Goal: Task Accomplishment & Management: Manage account settings

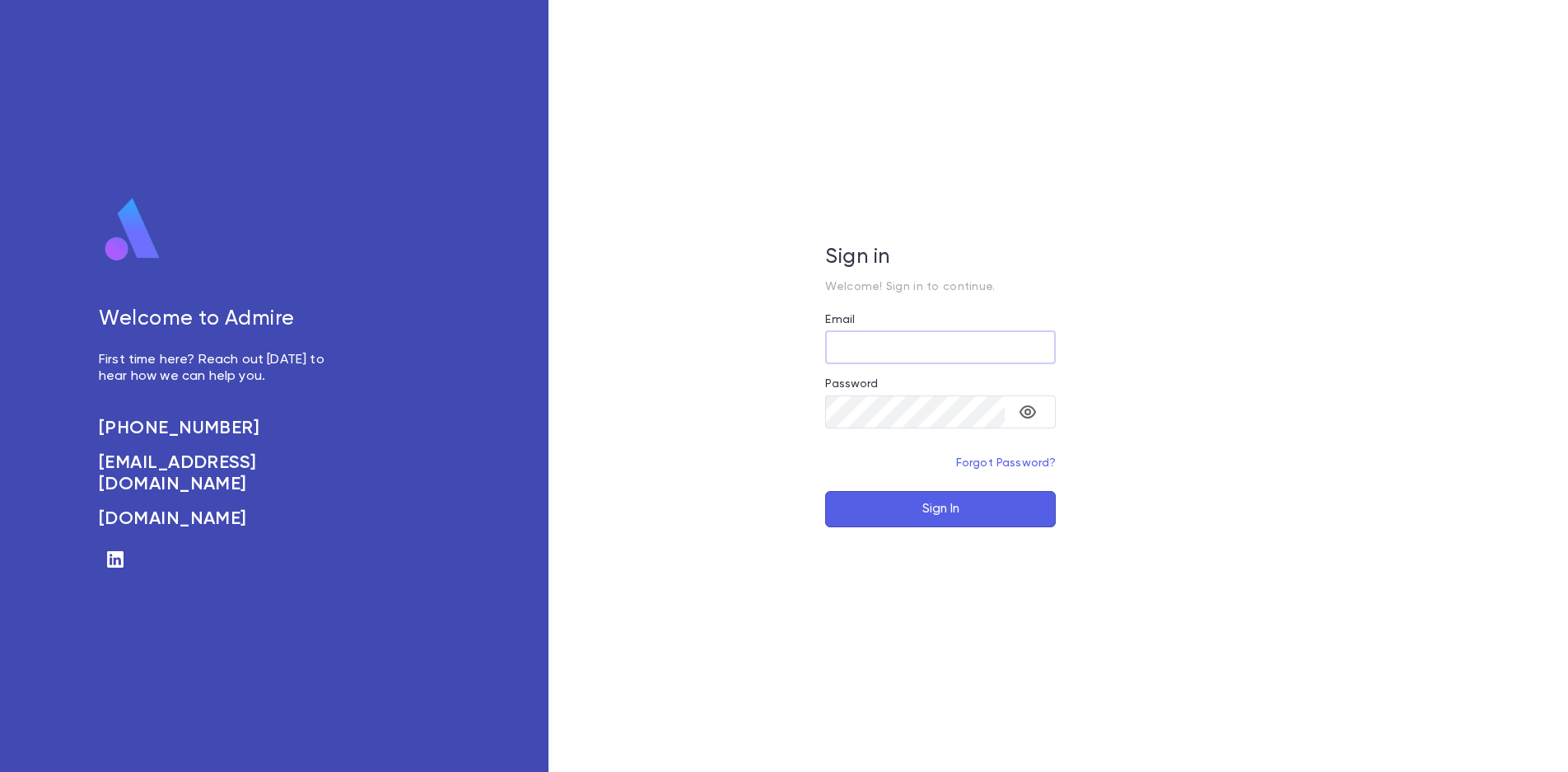
type input "**********"
click at [940, 509] on button "Sign In" at bounding box center [940, 509] width 231 height 36
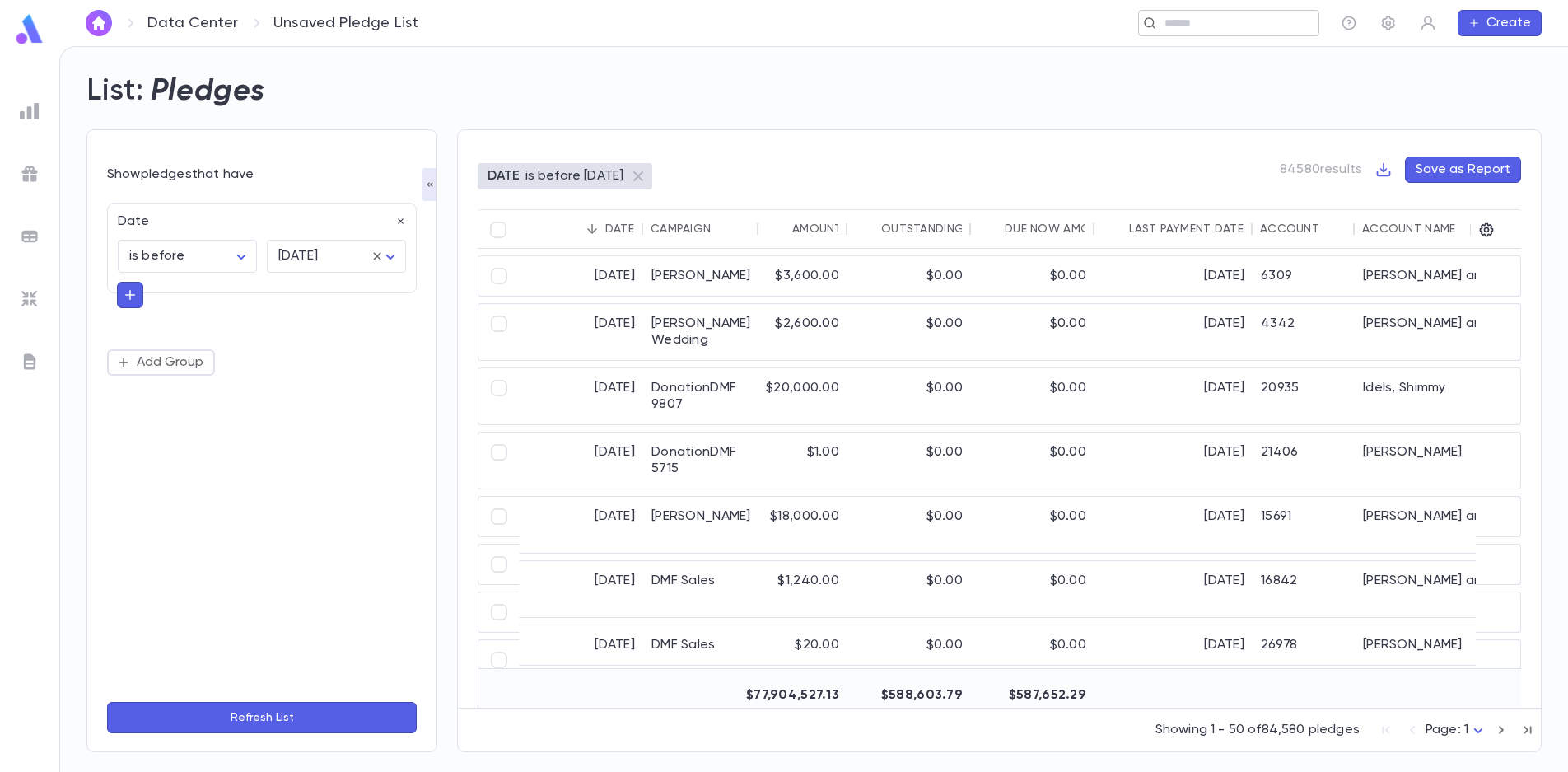
click at [1243, 21] on input "text" at bounding box center [1236, 23] width 152 height 16
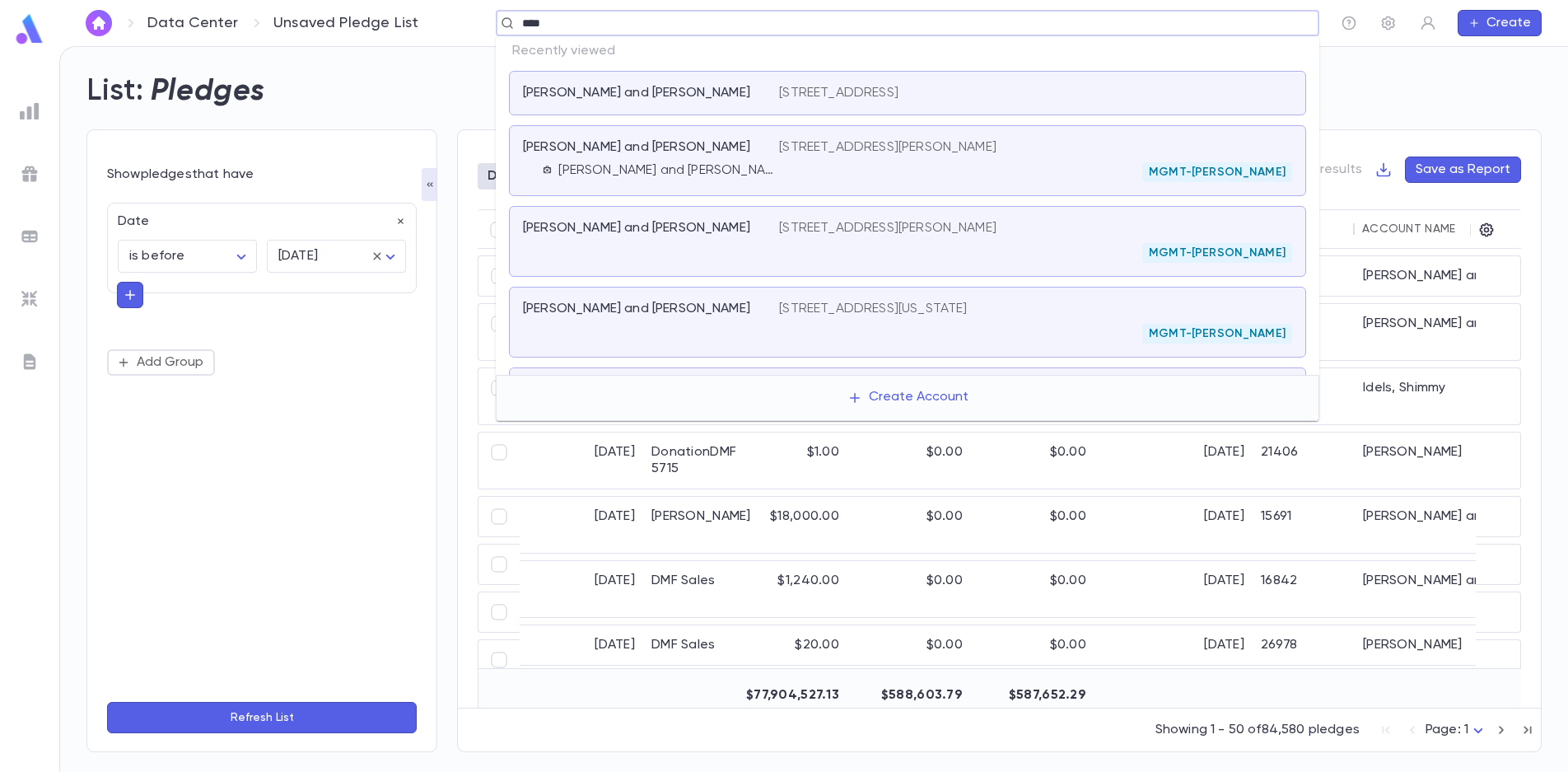
type input "*****"
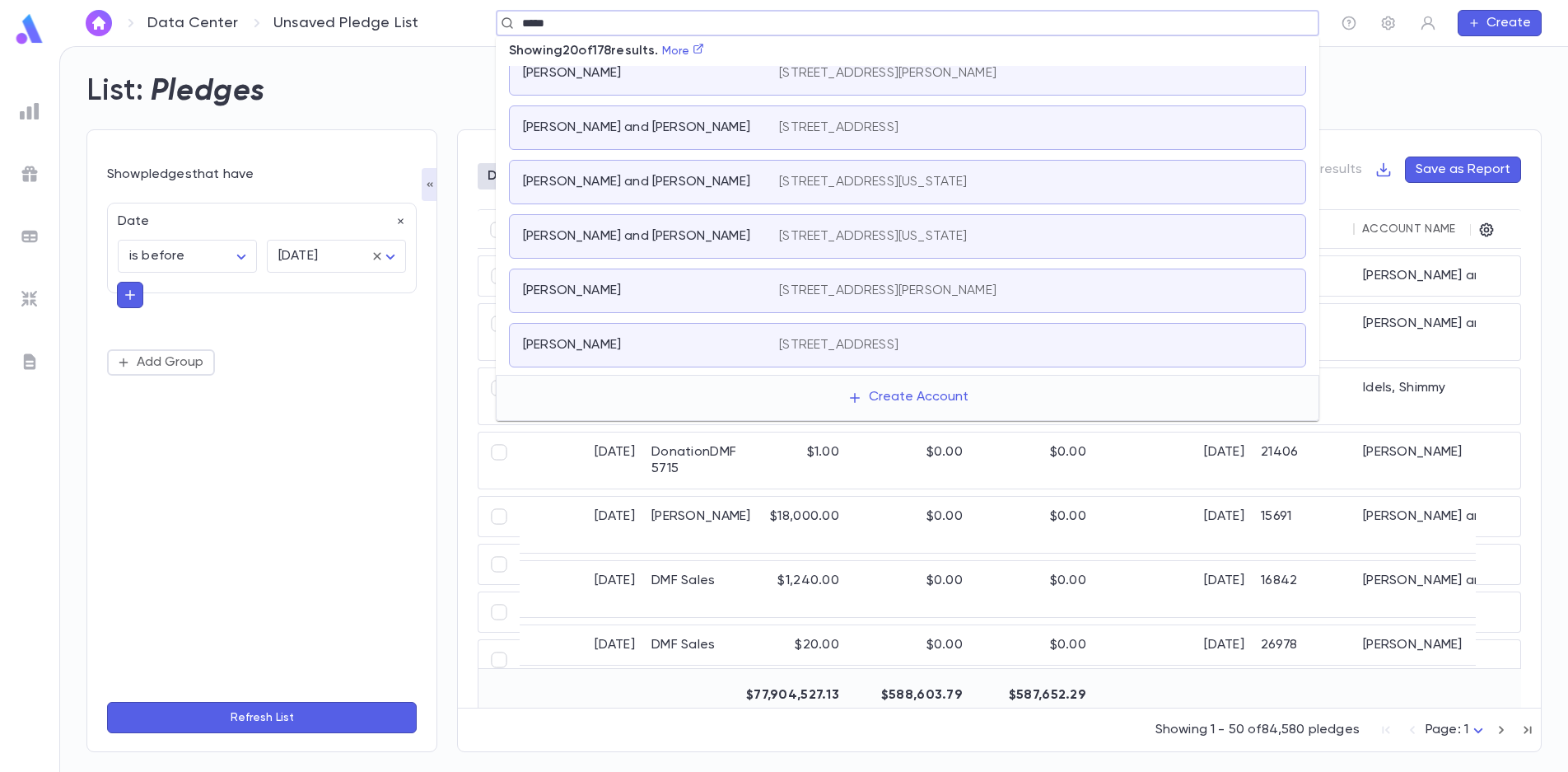
scroll to position [412, 0]
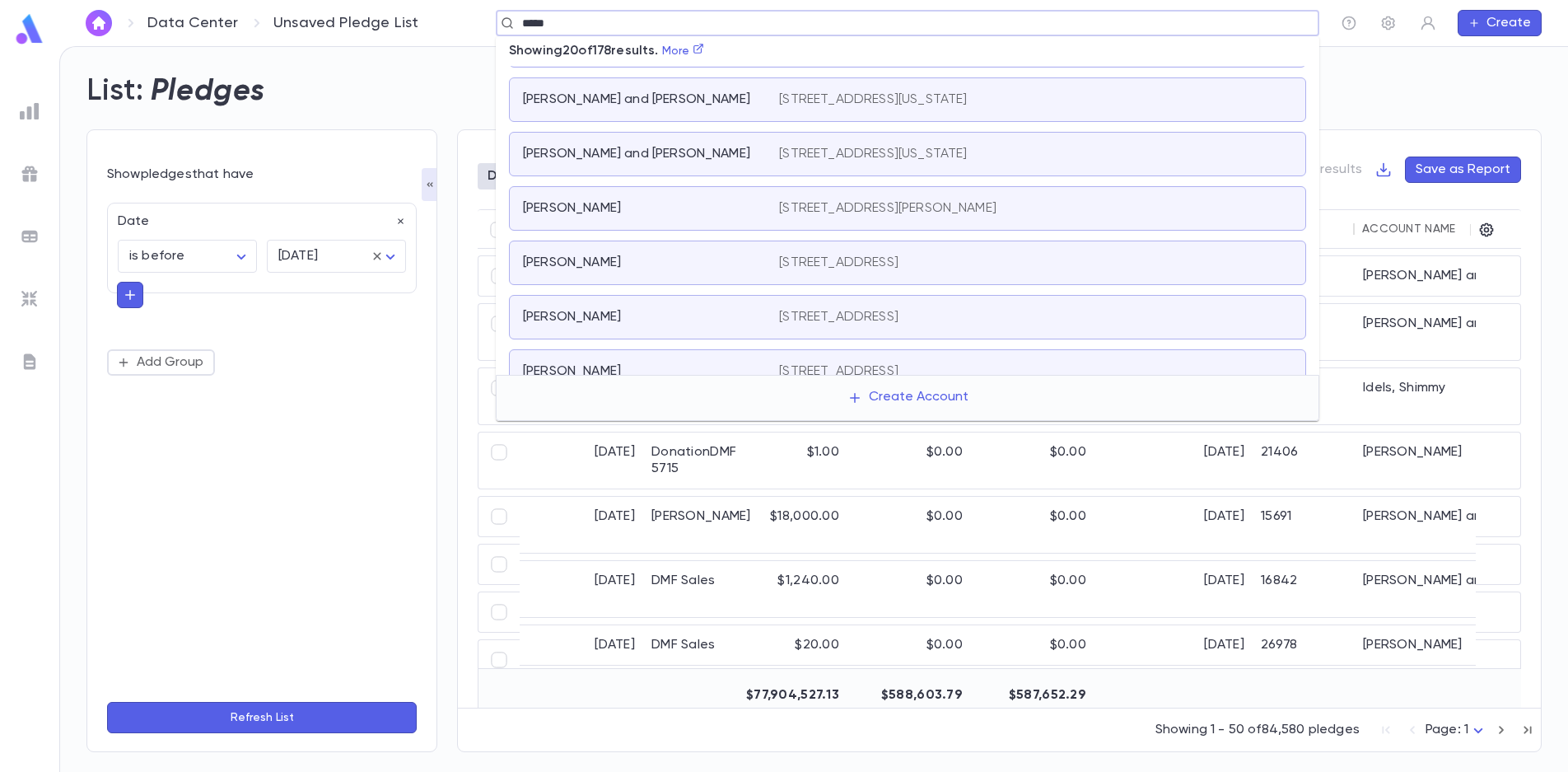
click at [847, 210] on p "[STREET_ADDRESS][PERSON_NAME]" at bounding box center [888, 209] width 218 height 17
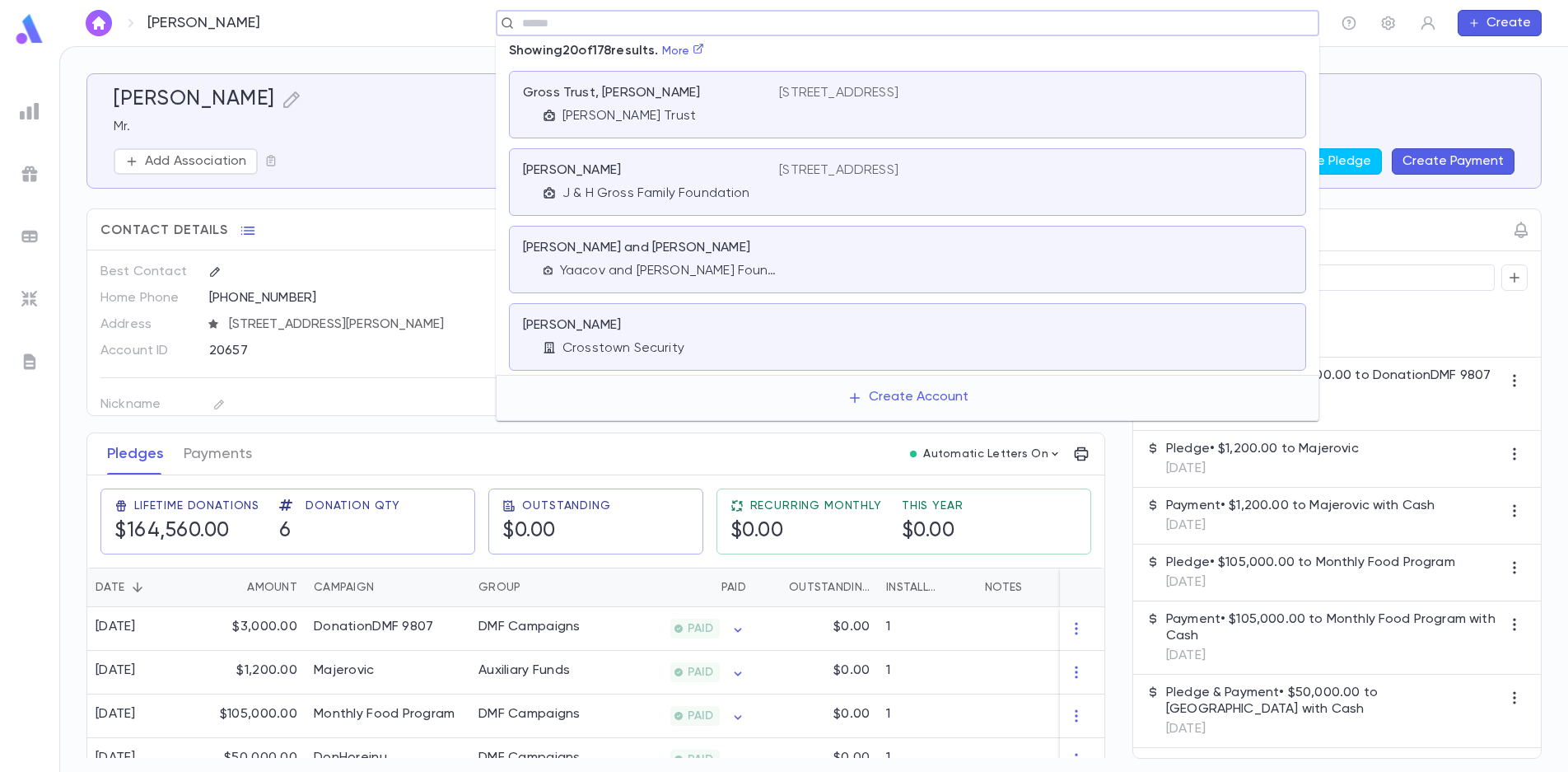
click at [617, 25] on input "text" at bounding box center [903, 23] width 771 height 16
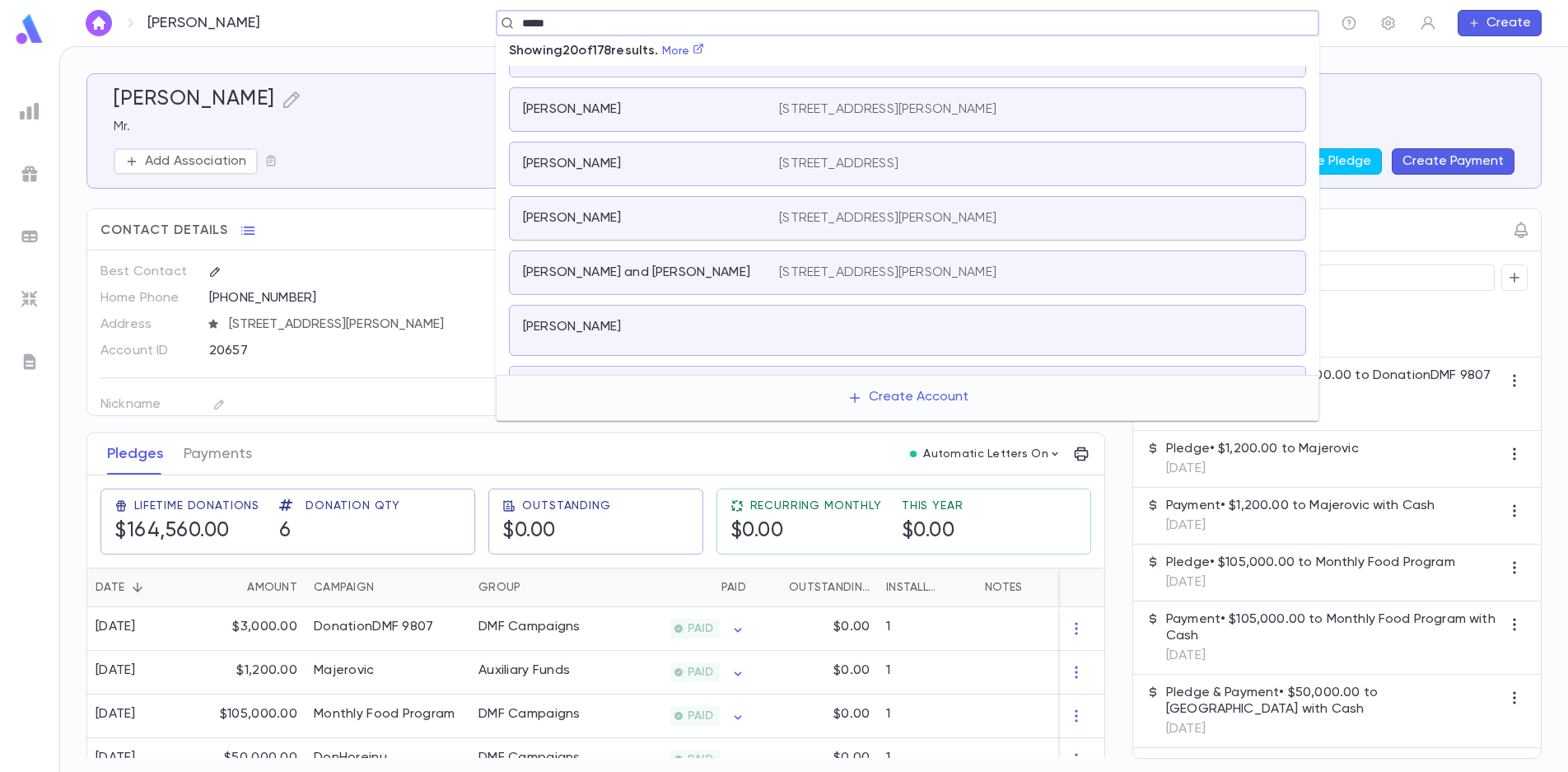
scroll to position [885, 0]
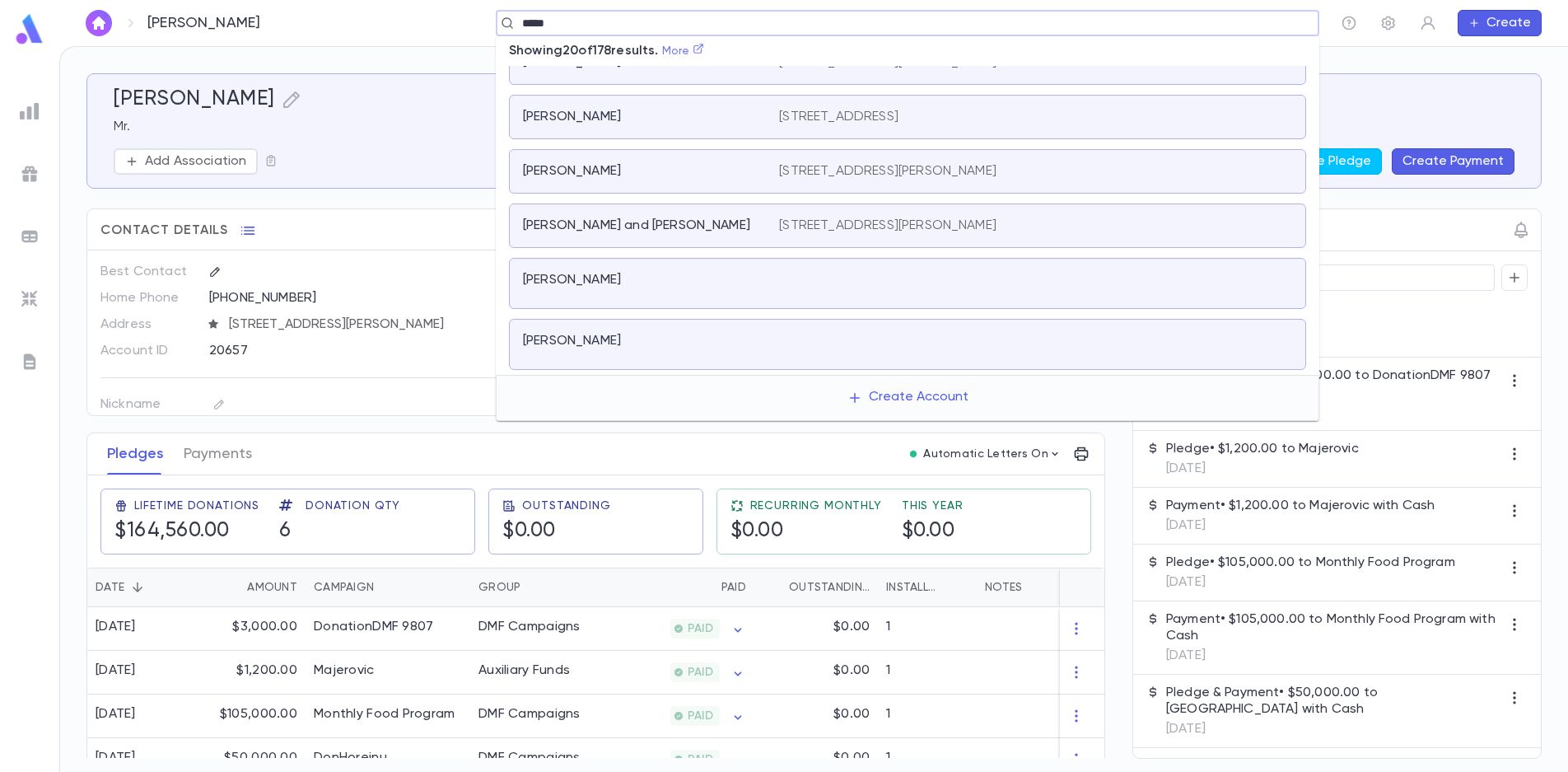
click at [686, 54] on link "More" at bounding box center [684, 51] width 42 height 11
type input "*****"
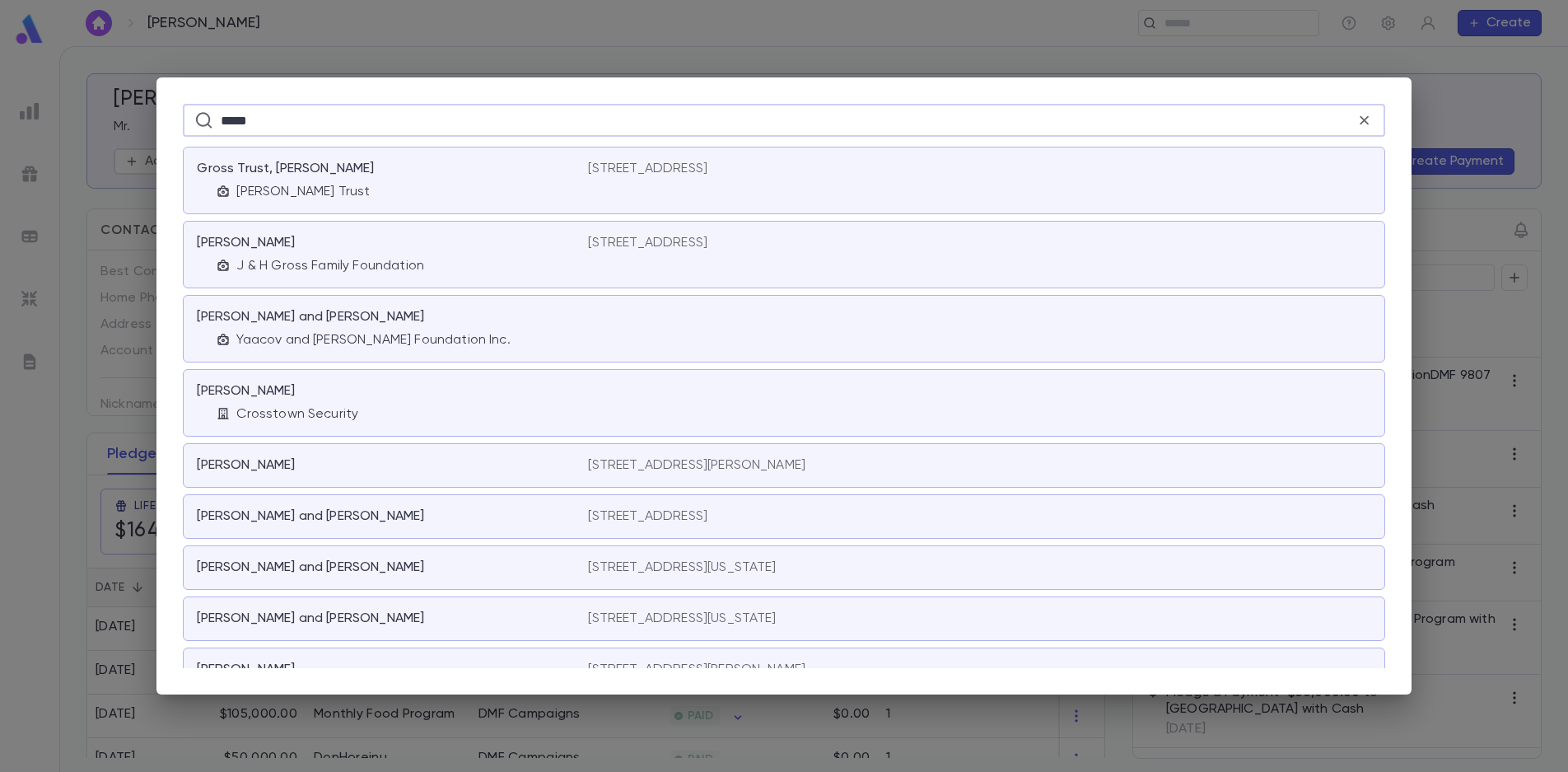
click at [312, 121] on input "*****" at bounding box center [788, 120] width 1136 height 32
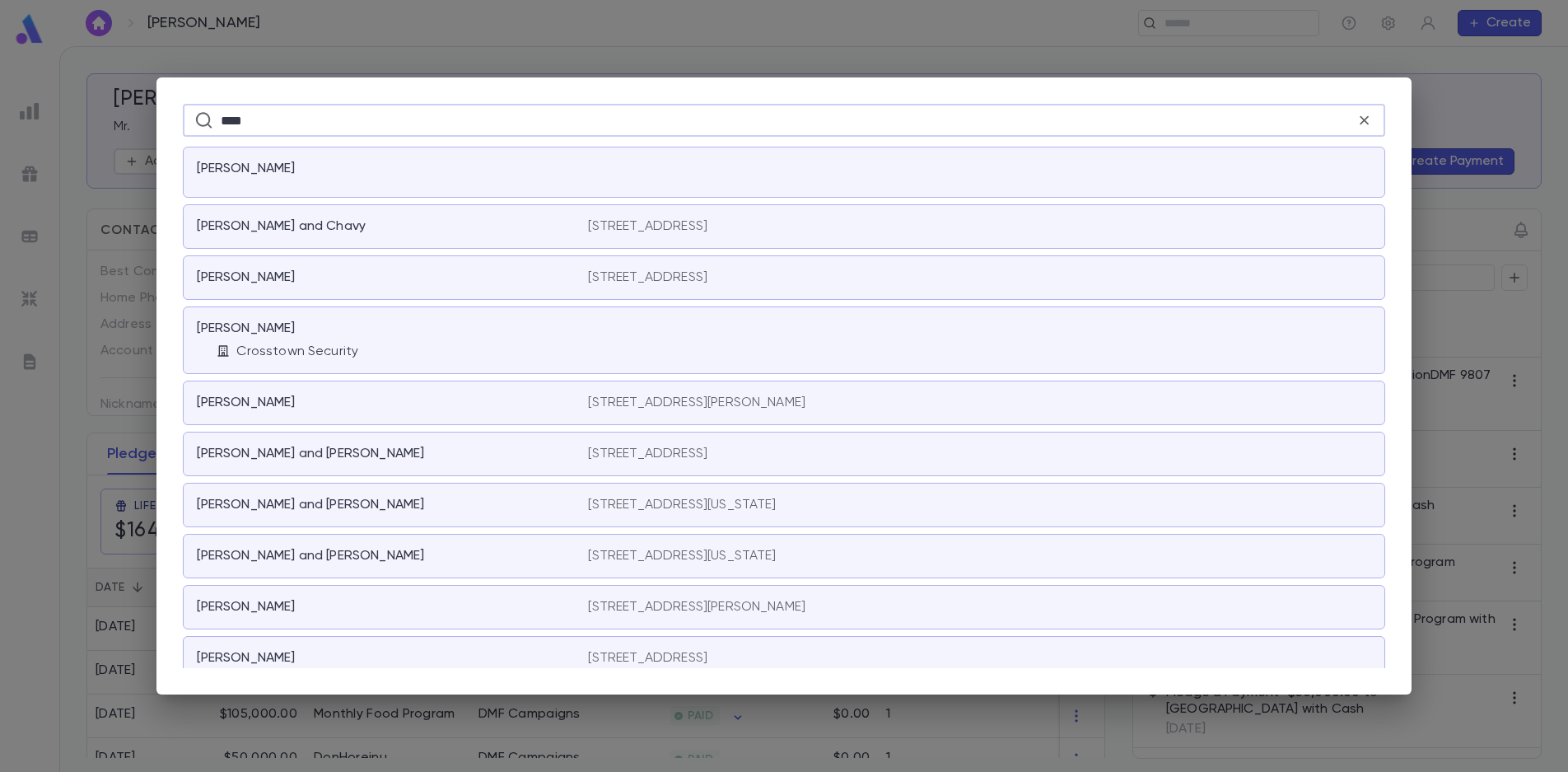
type input "*****"
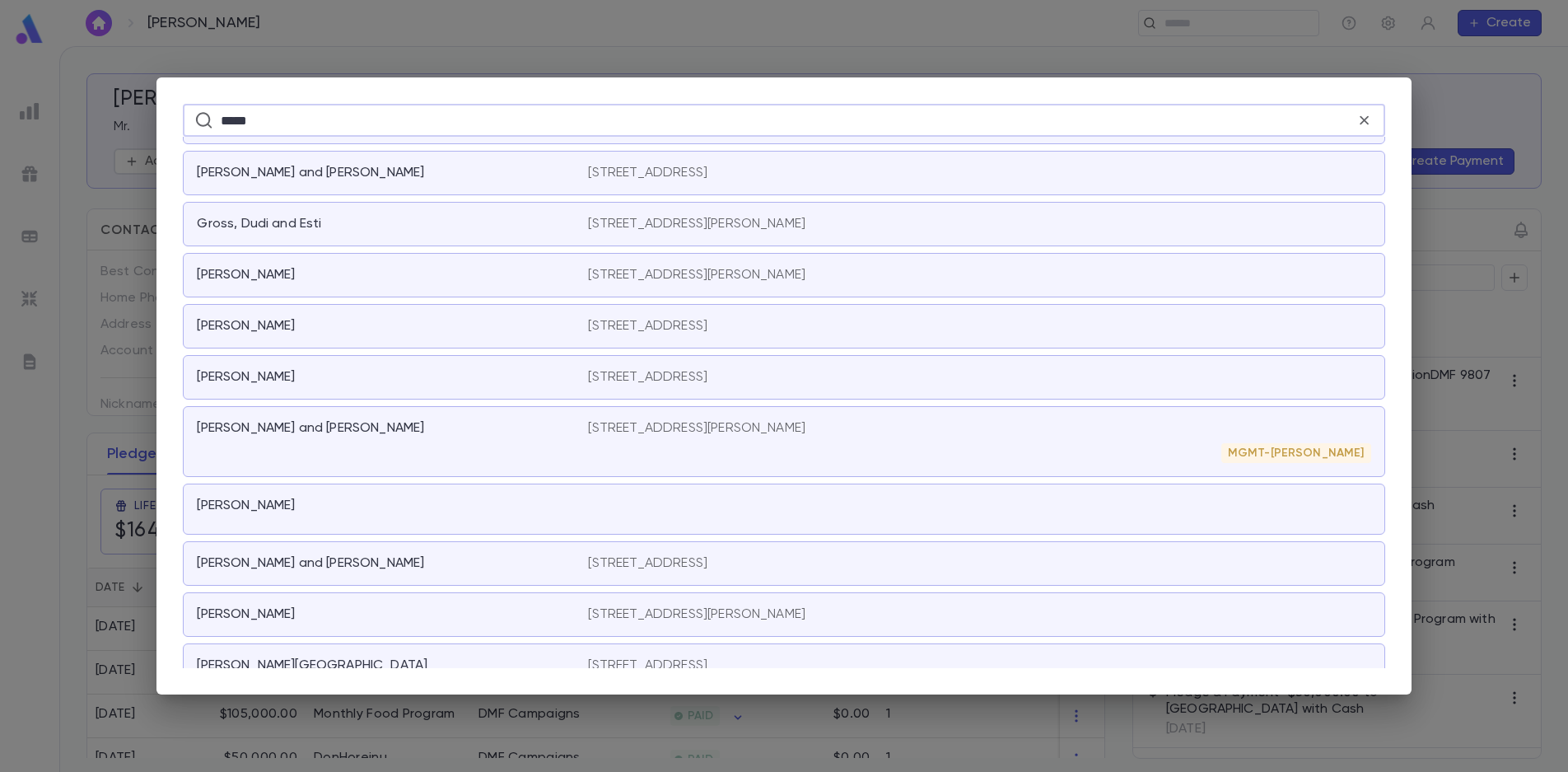
scroll to position [2835, 0]
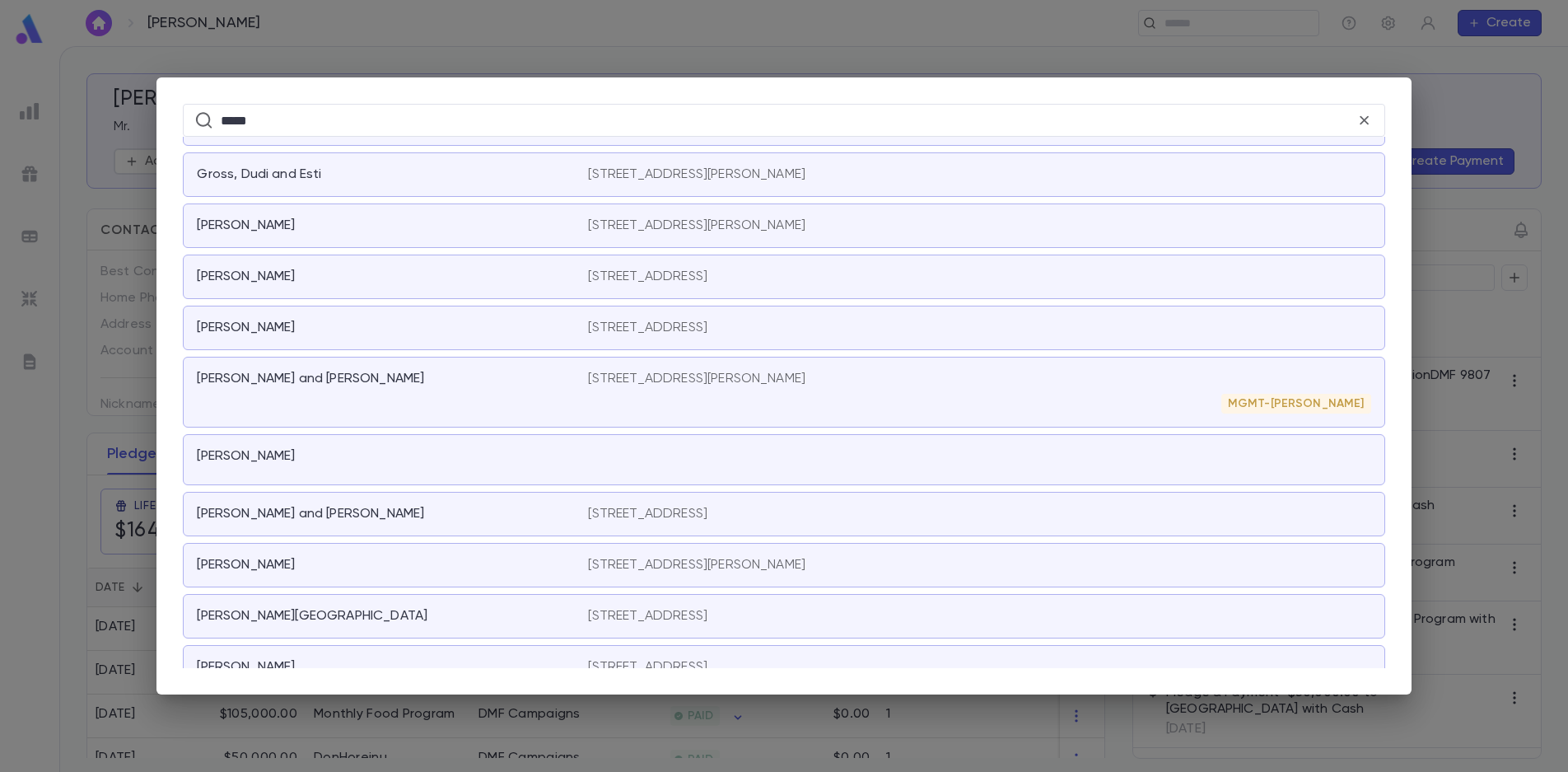
click at [537, 399] on div "[PERSON_NAME] and [PERSON_NAME]" at bounding box center [392, 392] width 391 height 42
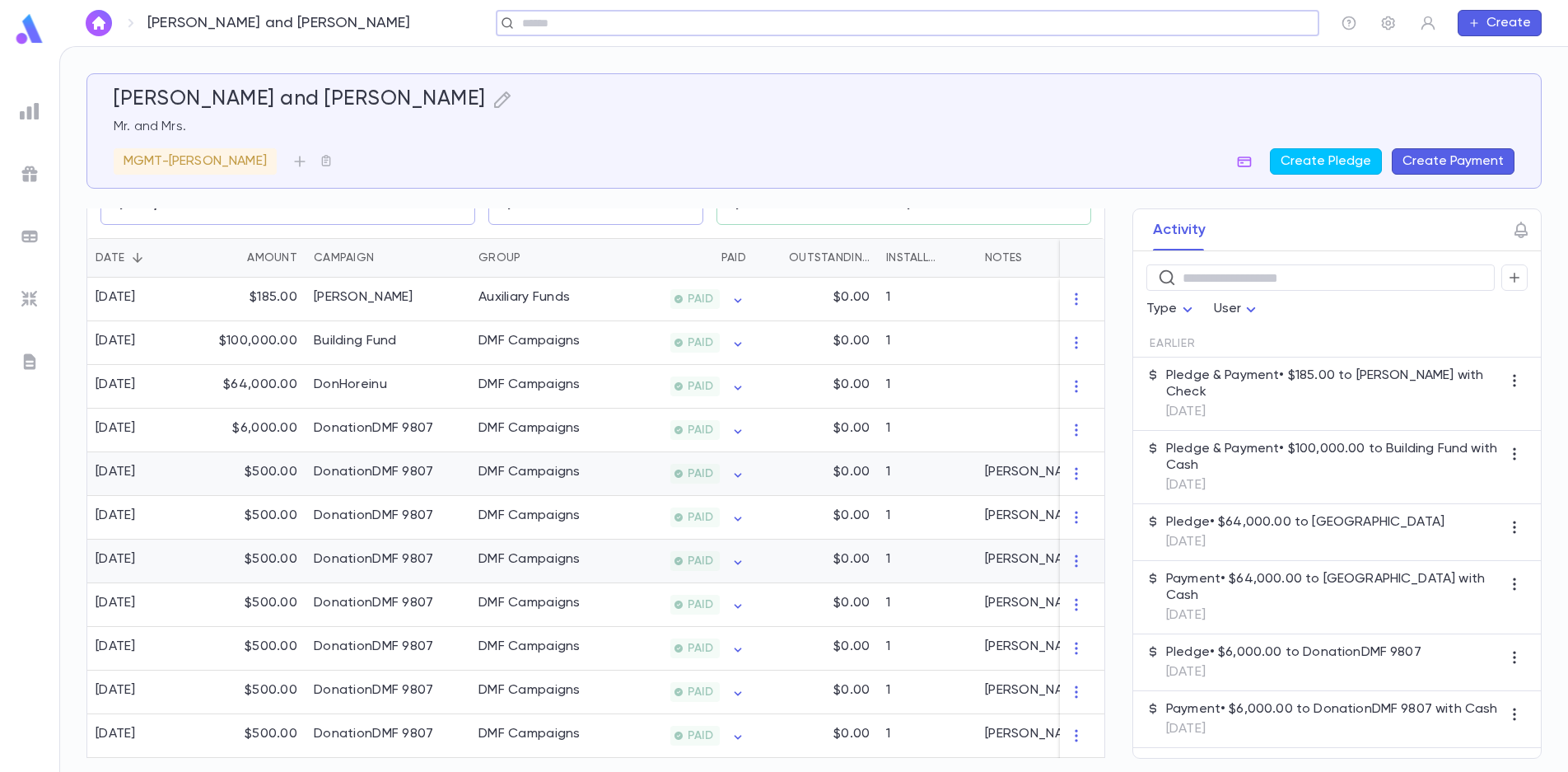
scroll to position [247, 0]
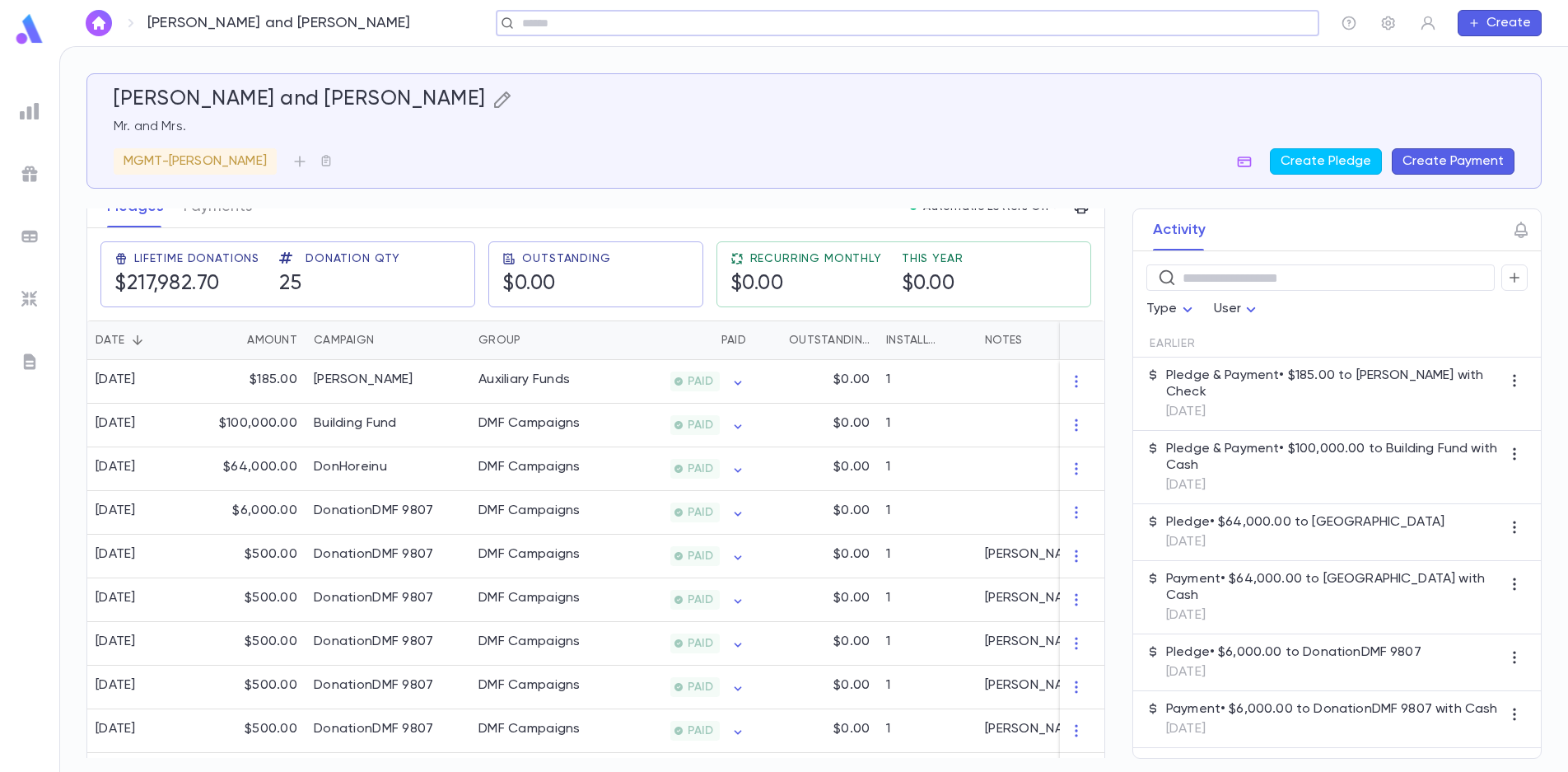
click at [495, 102] on icon "button" at bounding box center [503, 100] width 17 height 17
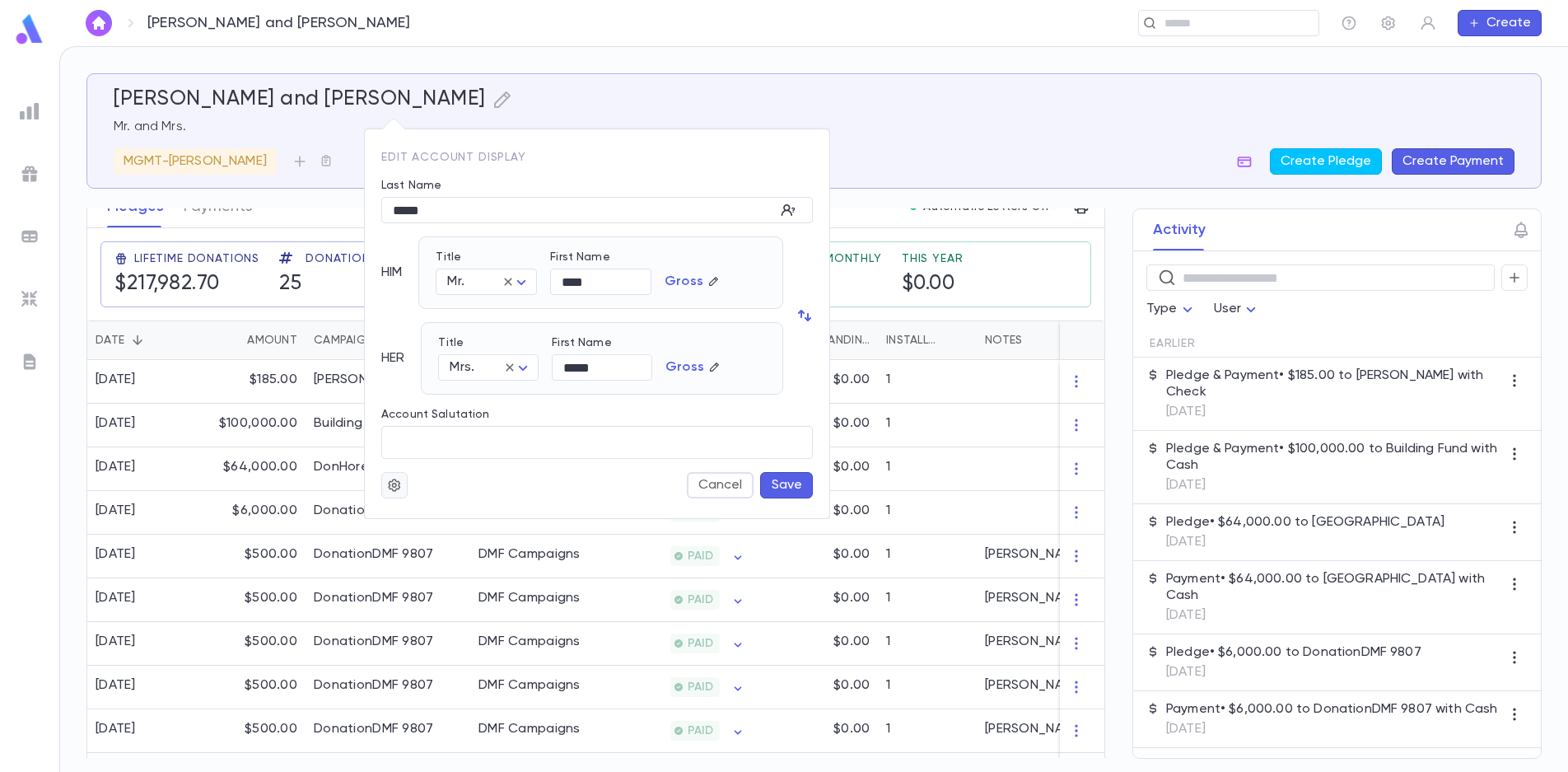
click at [399, 483] on icon "button" at bounding box center [393, 485] width 12 height 12
click at [418, 515] on li "Merge" at bounding box center [435, 517] width 98 height 27
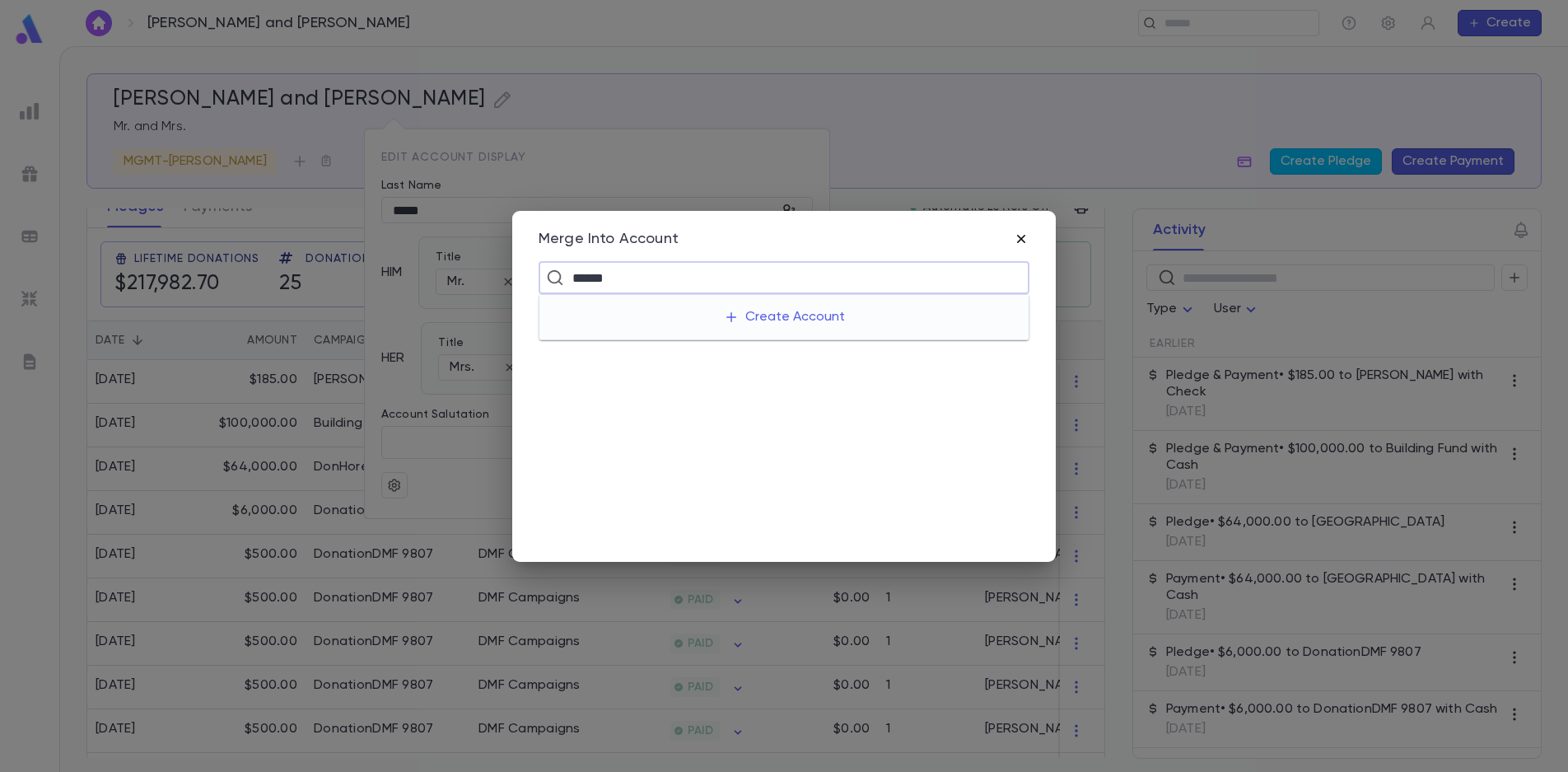
type input "*****"
click at [1019, 238] on icon "button" at bounding box center [1022, 239] width 17 height 17
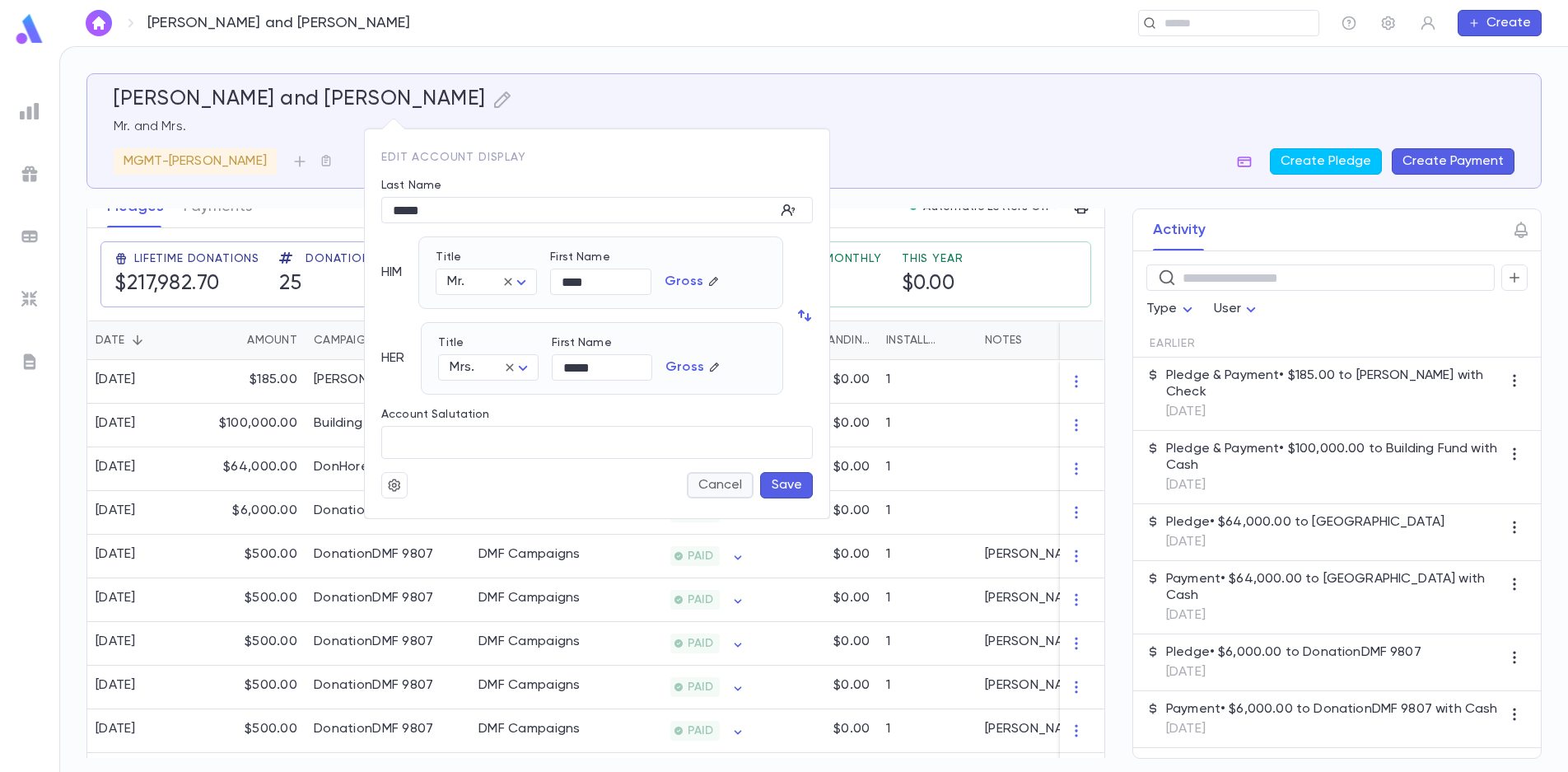
click at [708, 475] on button "Cancel" at bounding box center [720, 485] width 66 height 27
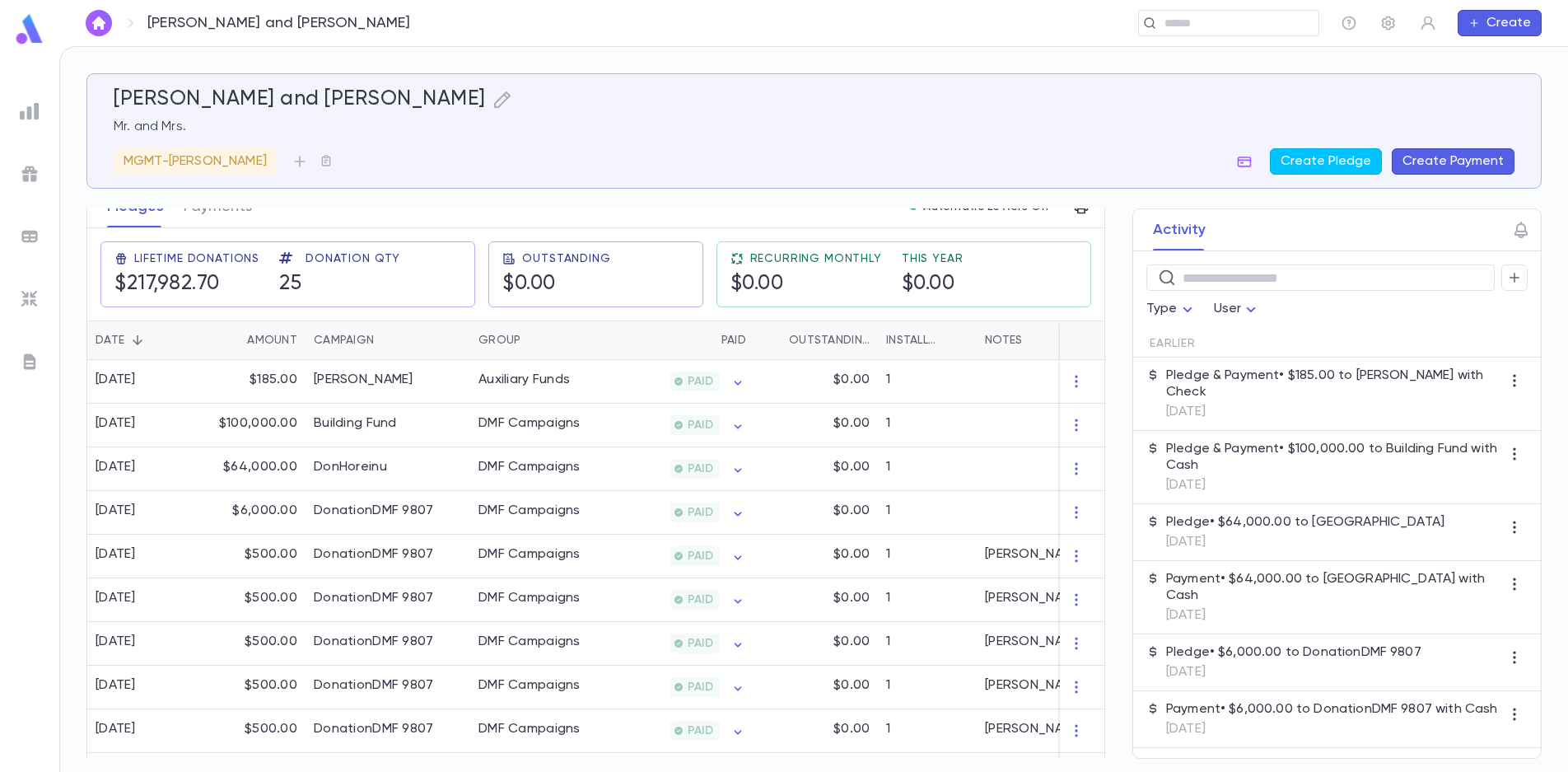
scroll to position [0, 0]
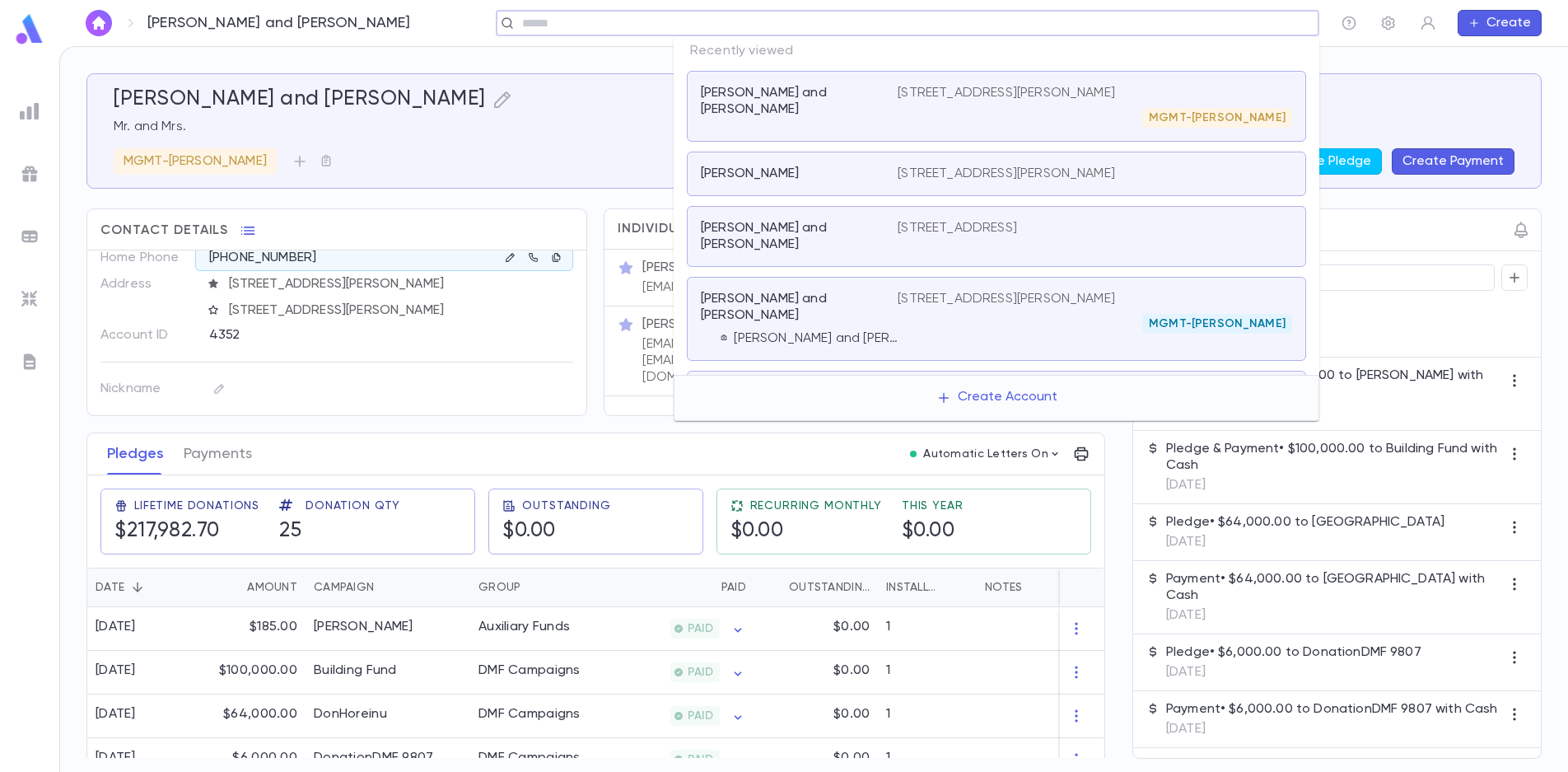
click at [1200, 23] on input "text" at bounding box center [903, 23] width 771 height 16
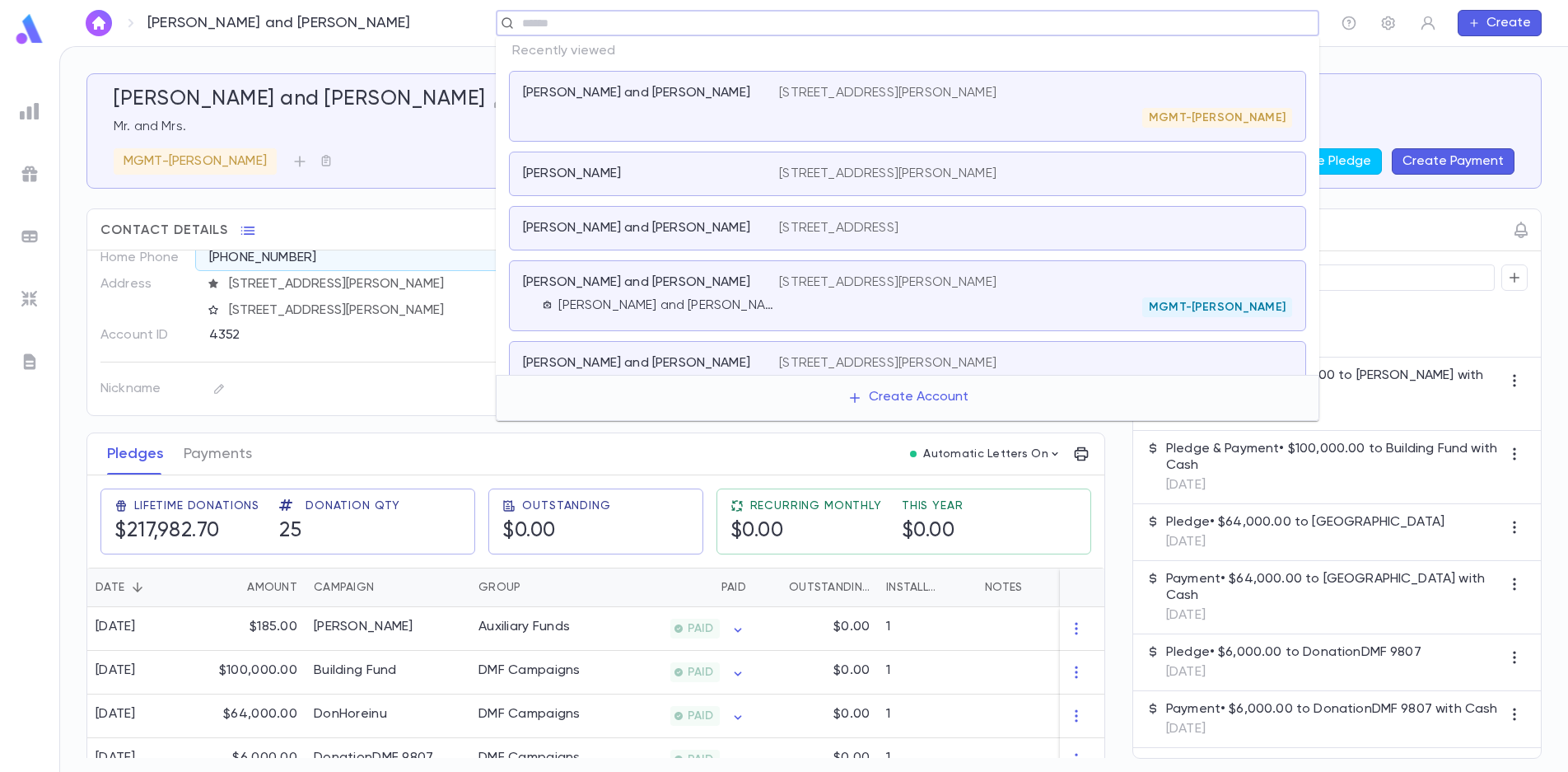
click at [664, 165] on div "[PERSON_NAME] [STREET_ADDRESS][PERSON_NAME]" at bounding box center [908, 174] width 797 height 44
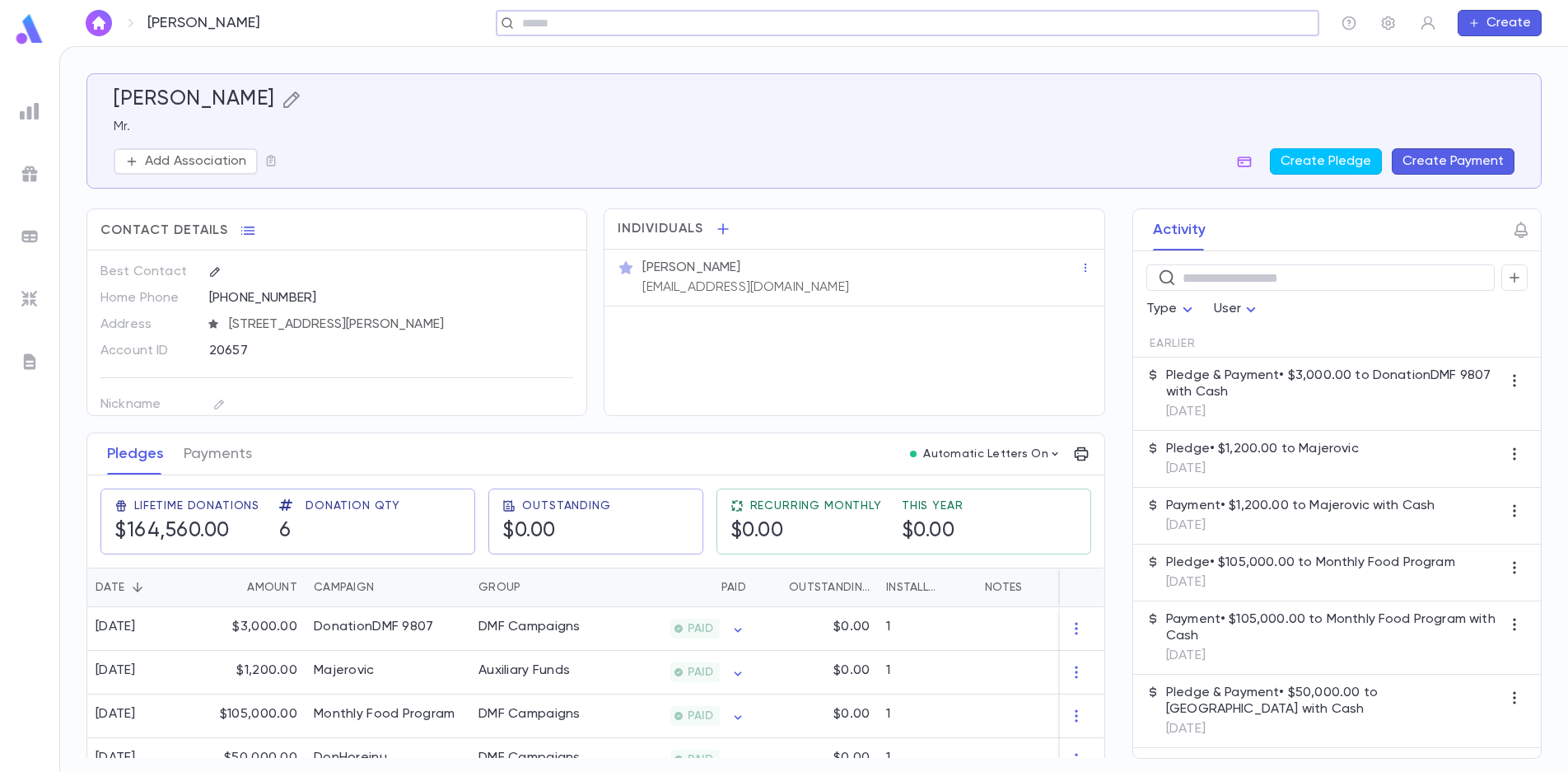
click at [282, 101] on icon "button" at bounding box center [291, 100] width 17 height 17
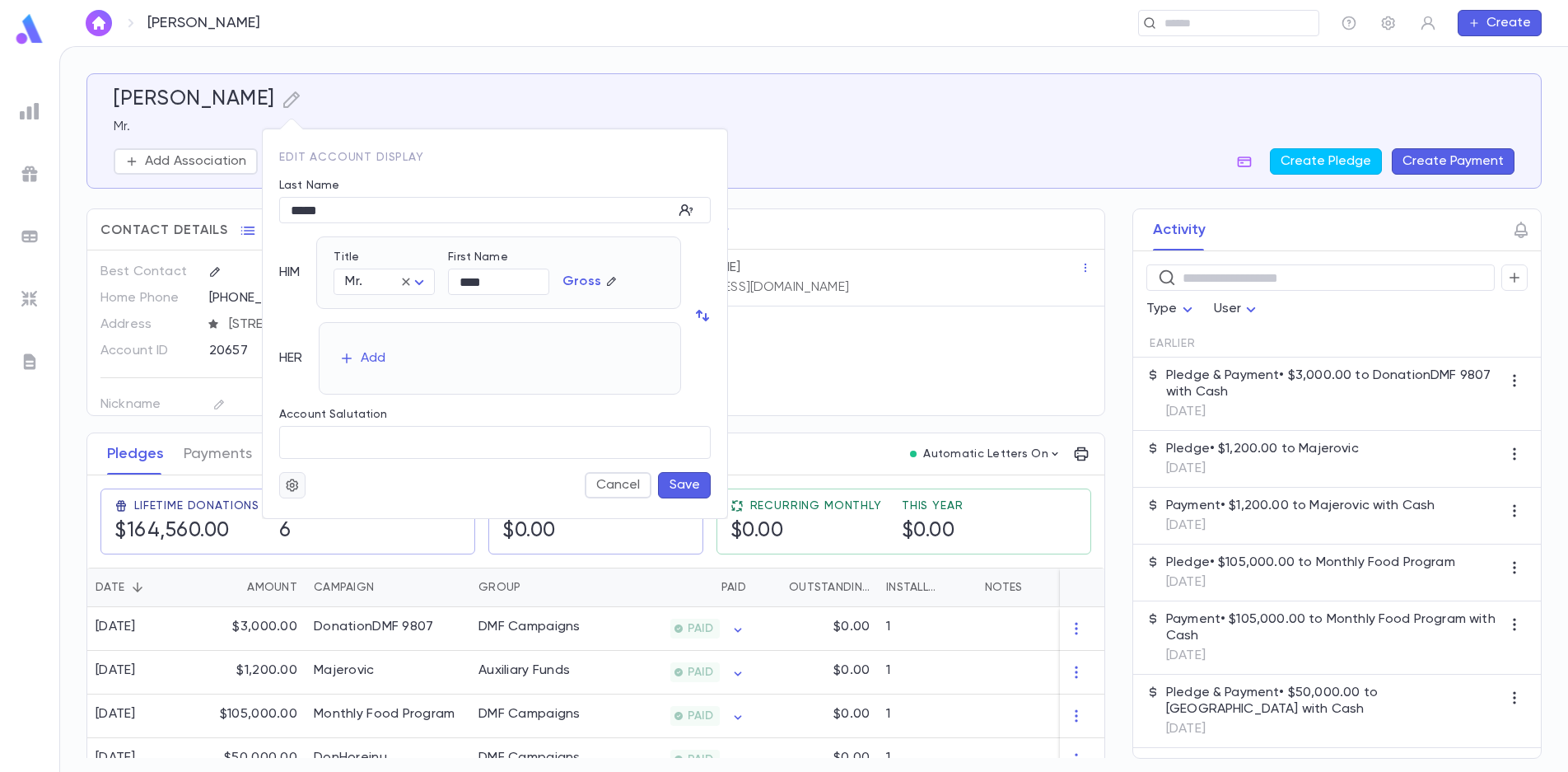
click at [284, 489] on button "button" at bounding box center [293, 485] width 27 height 27
click at [312, 518] on li "Merge" at bounding box center [332, 517] width 98 height 27
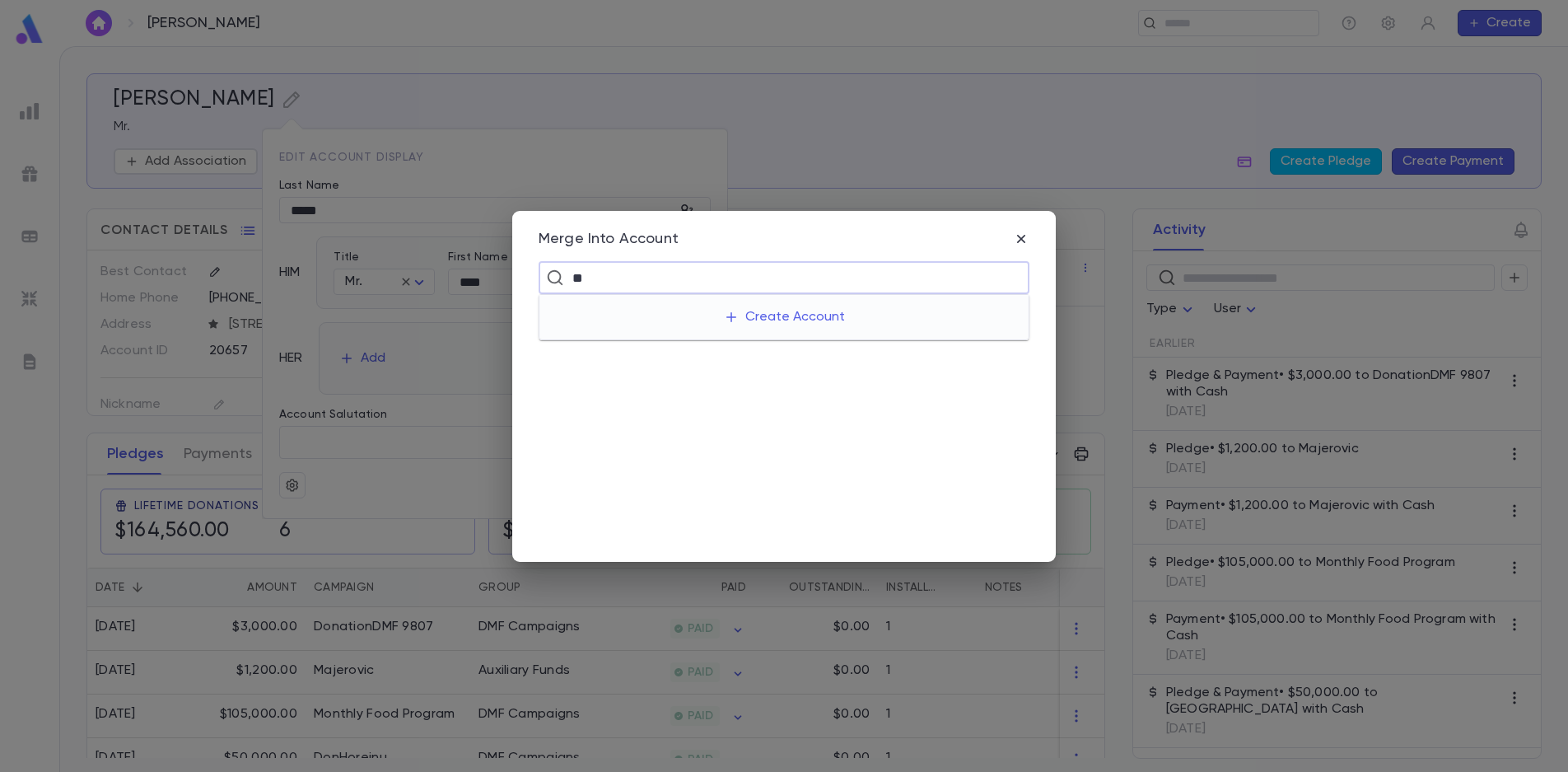
type input "*"
click at [640, 272] on input "text" at bounding box center [795, 278] width 455 height 31
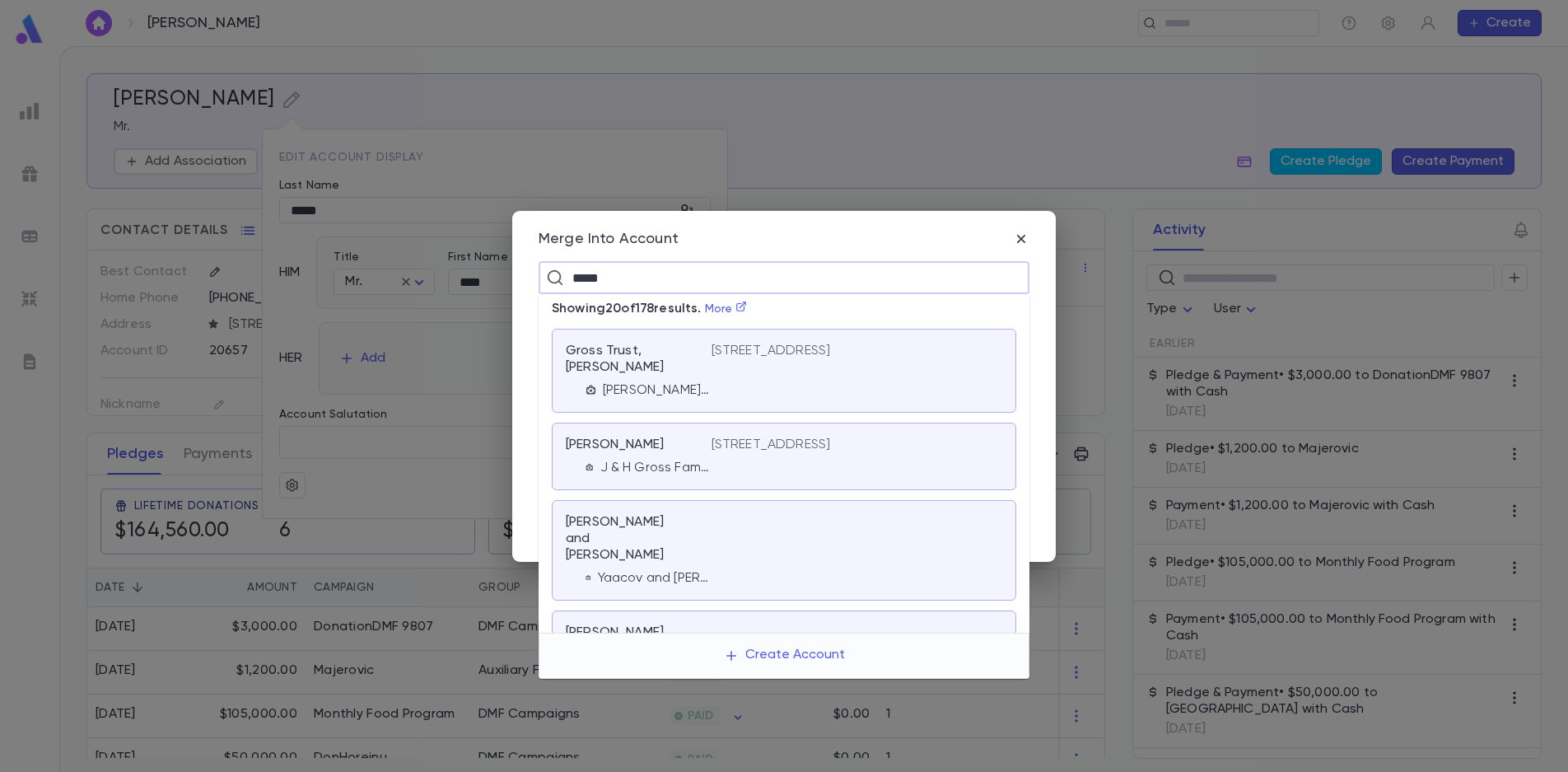
click at [612, 285] on input "*****" at bounding box center [783, 278] width 430 height 31
type input "*****"
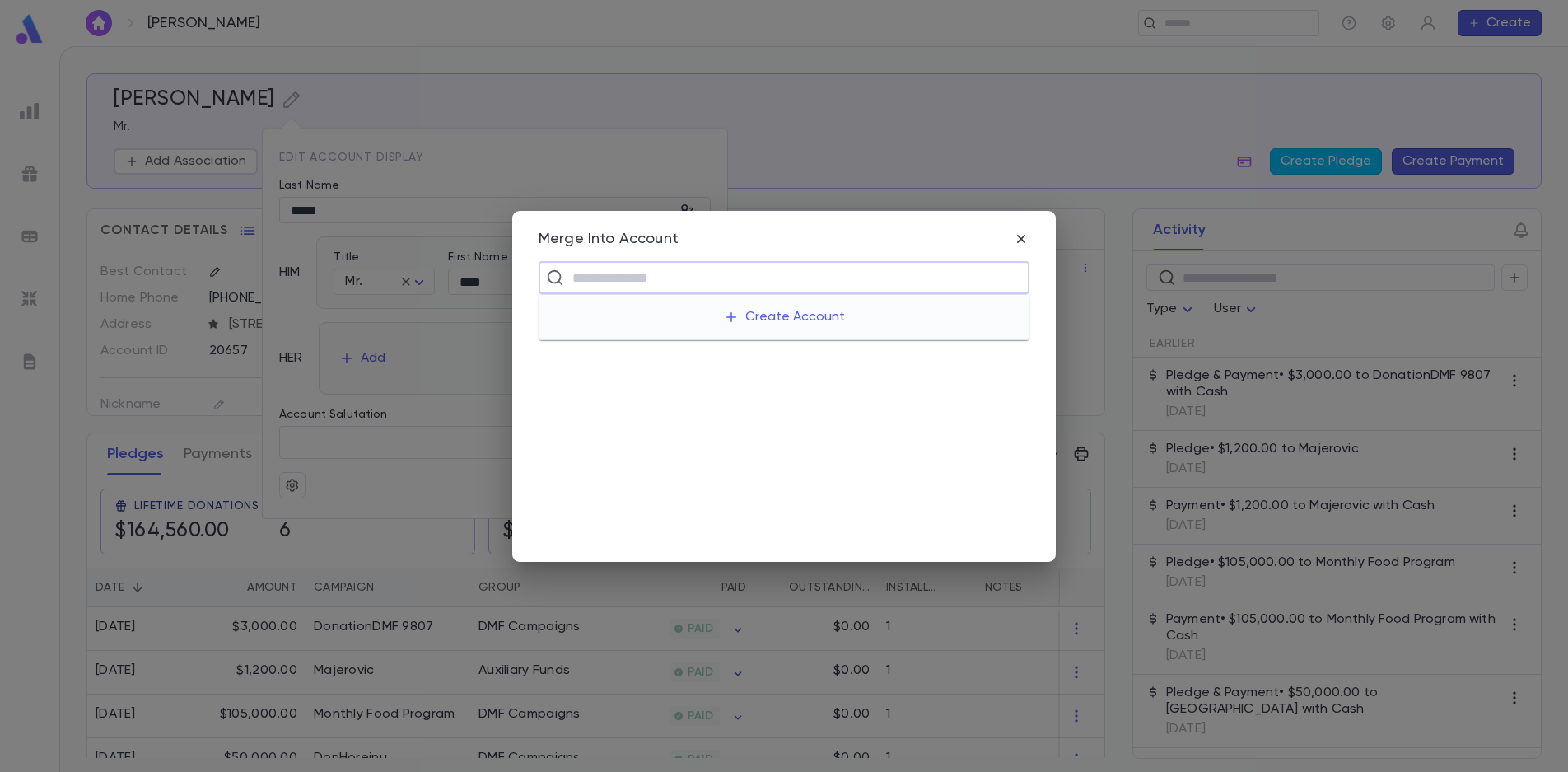
click at [603, 274] on input "text" at bounding box center [795, 278] width 455 height 31
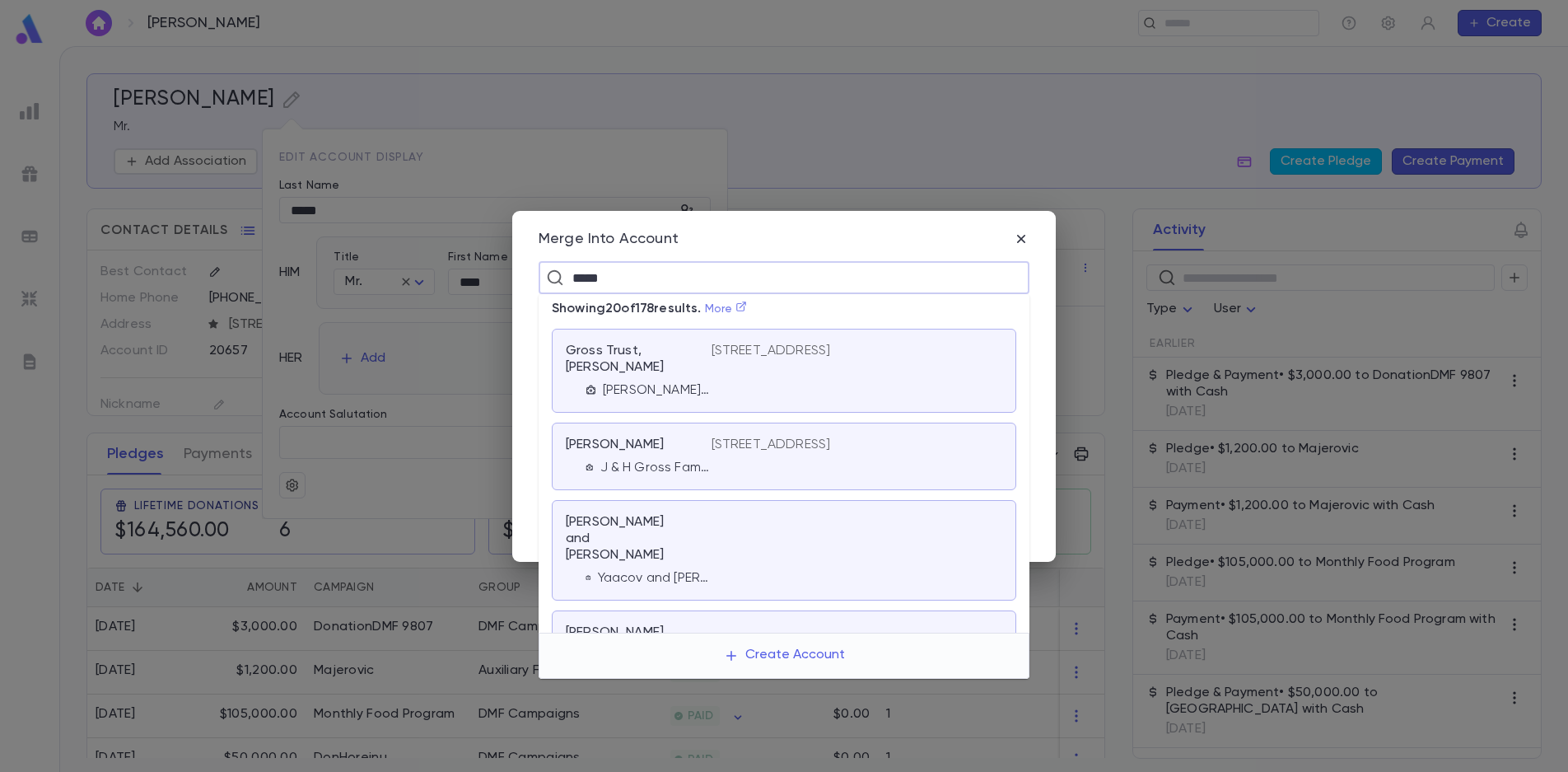
click at [720, 308] on link "More" at bounding box center [726, 308] width 42 height 11
type input "*****"
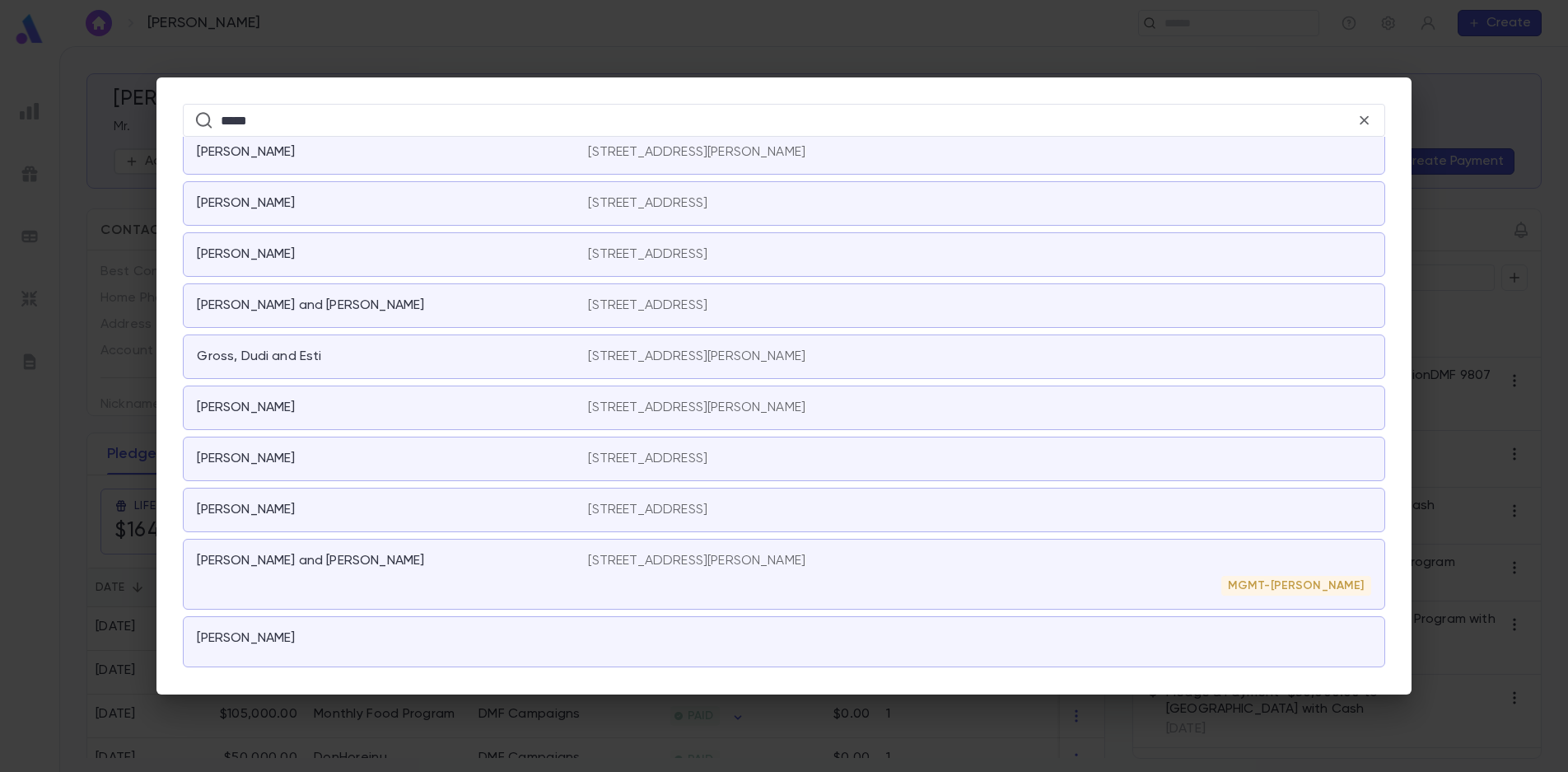
scroll to position [2703, 0]
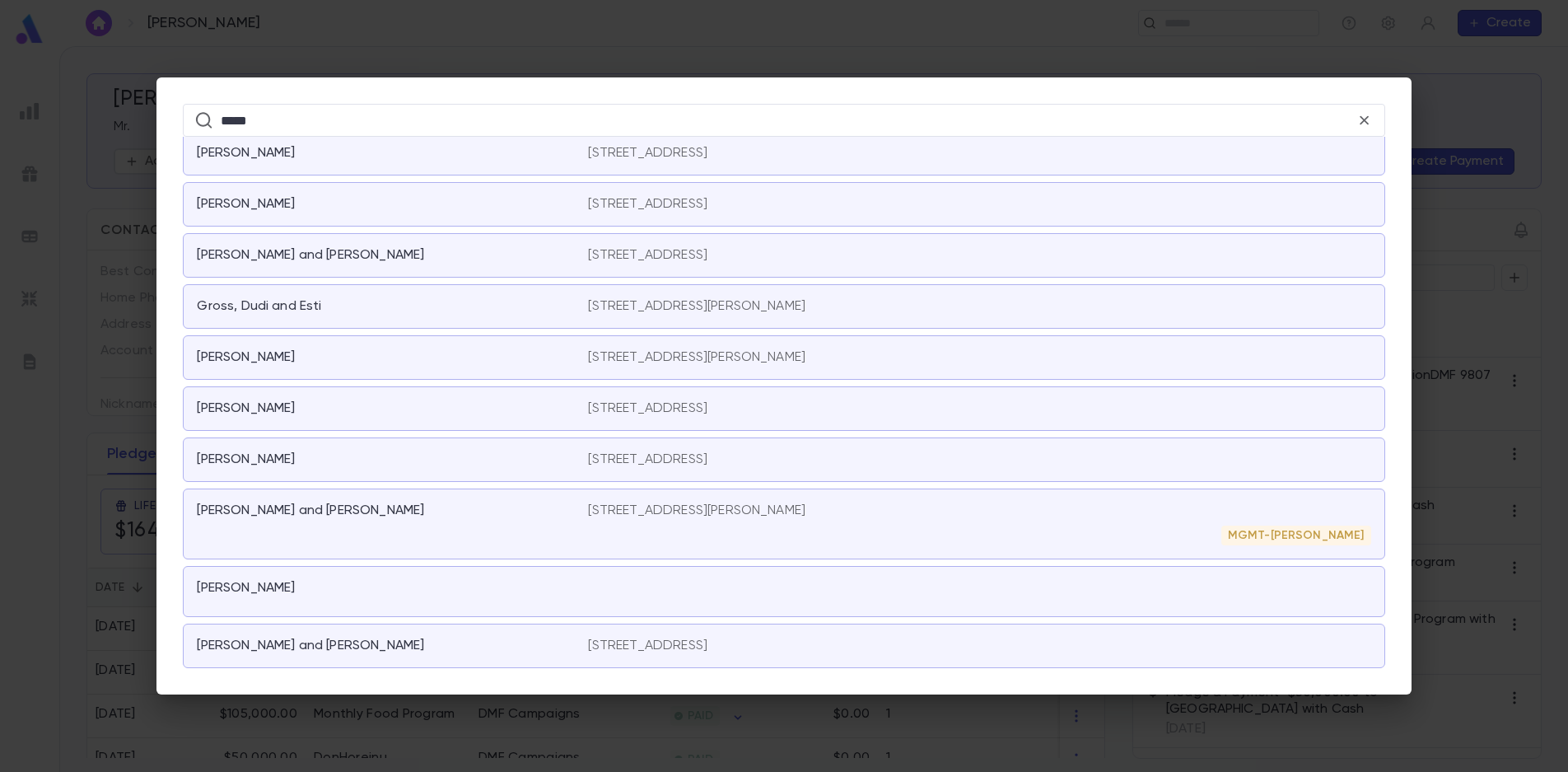
click at [624, 517] on p "[STREET_ADDRESS][PERSON_NAME]" at bounding box center [697, 511] width 218 height 17
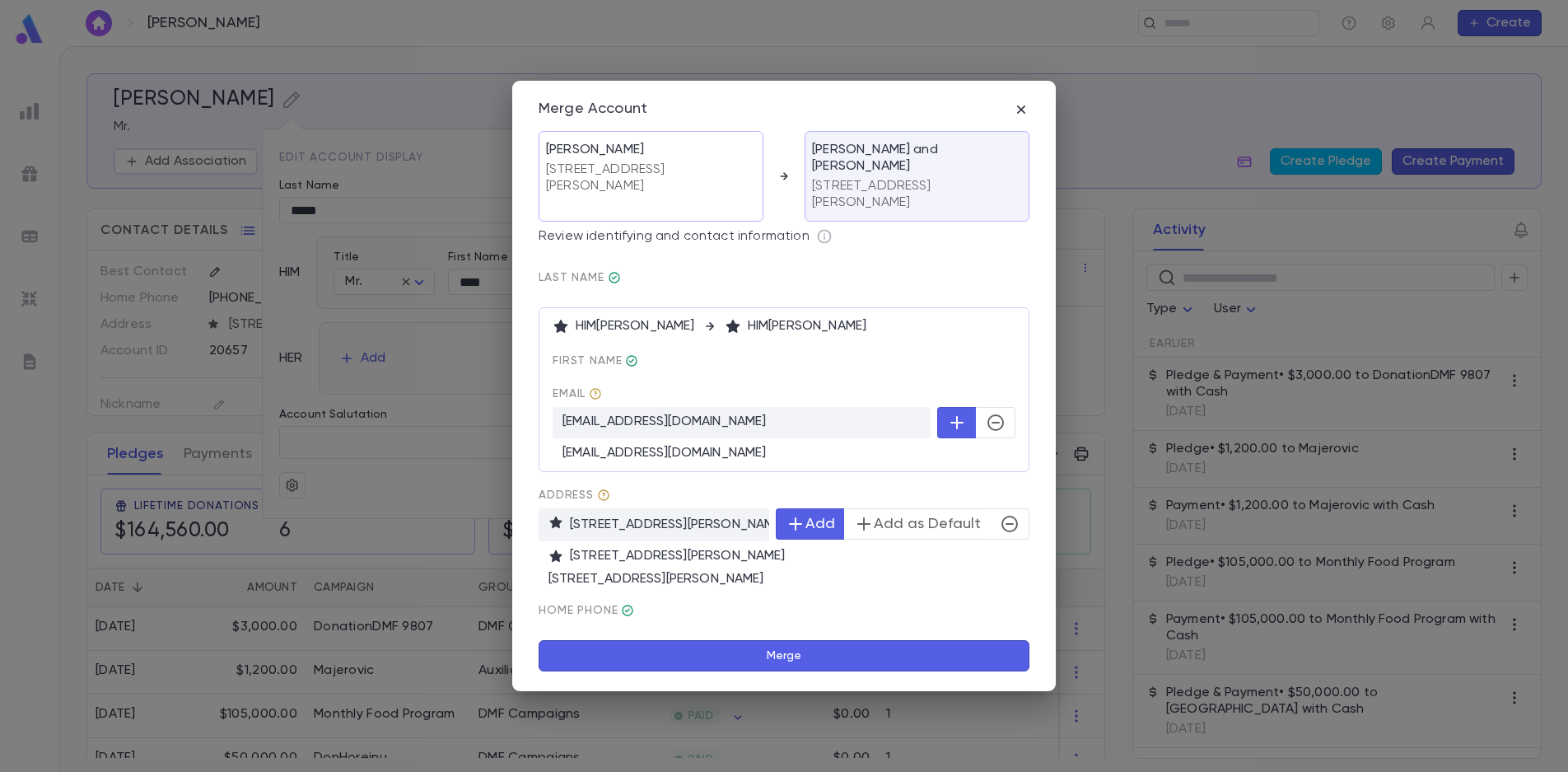
click at [834, 646] on button "Merge" at bounding box center [784, 657] width 491 height 31
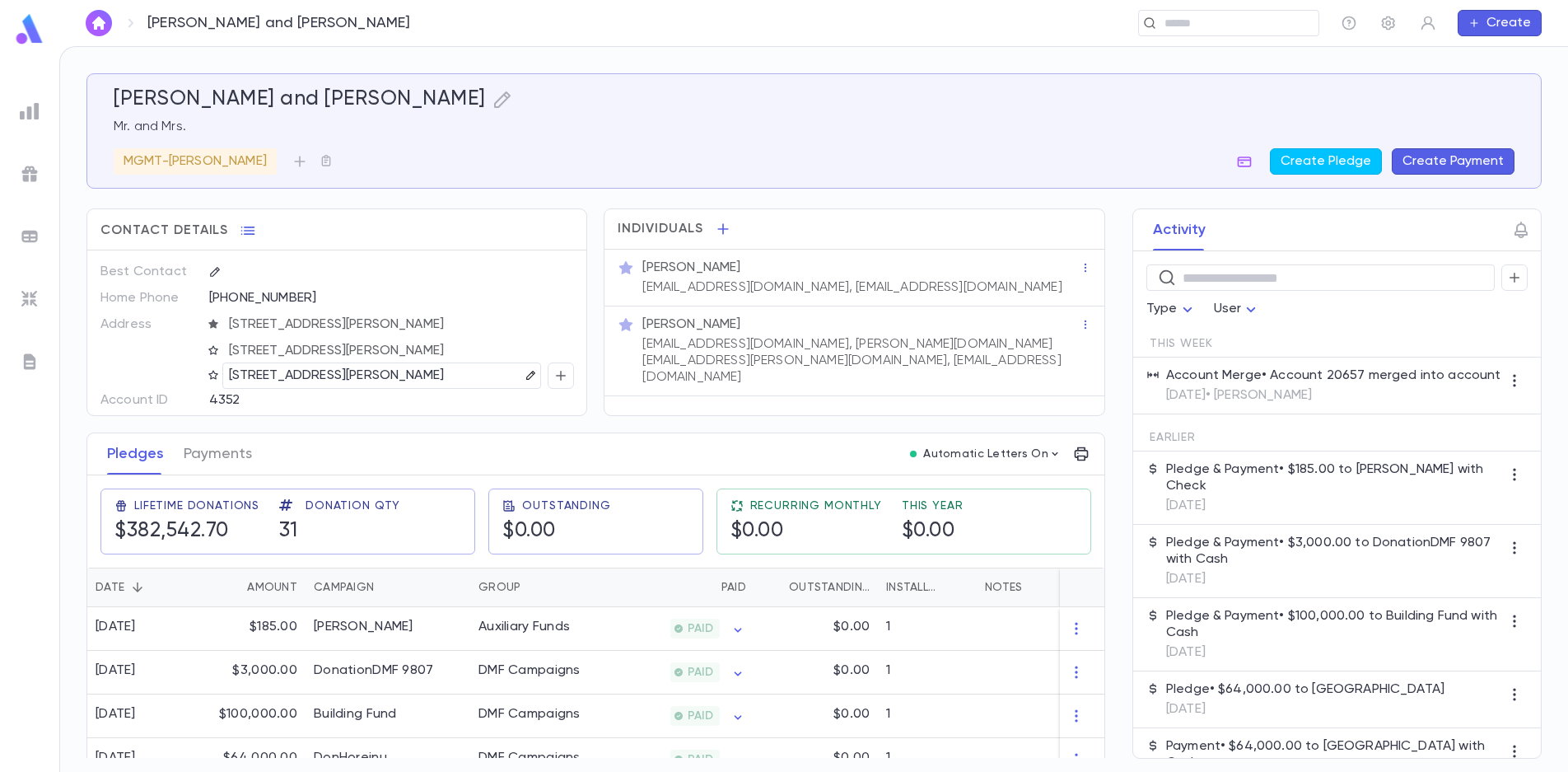
click at [525, 377] on icon "button" at bounding box center [531, 376] width 11 height 11
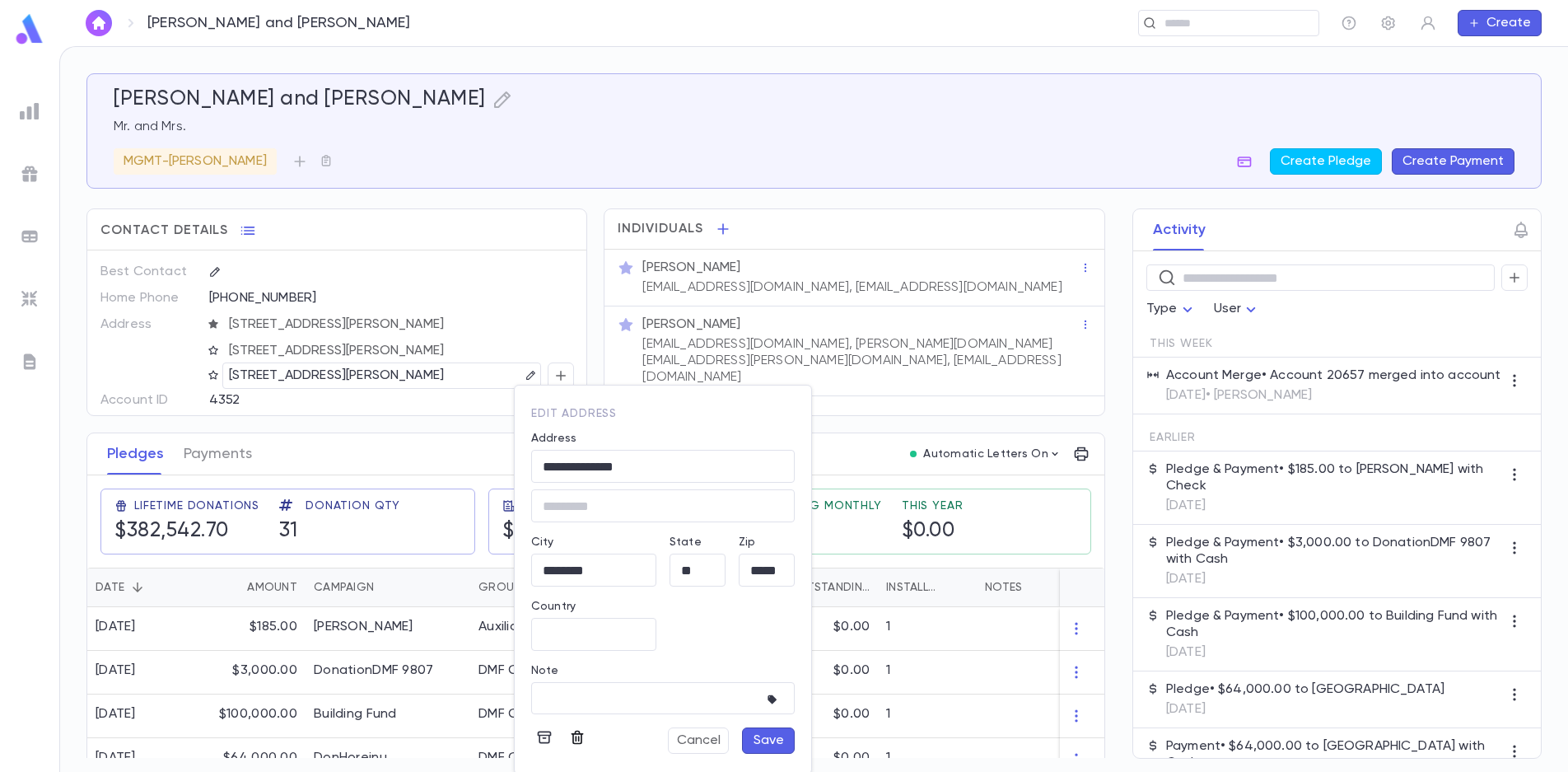
click at [581, 742] on icon "button" at bounding box center [577, 738] width 12 height 14
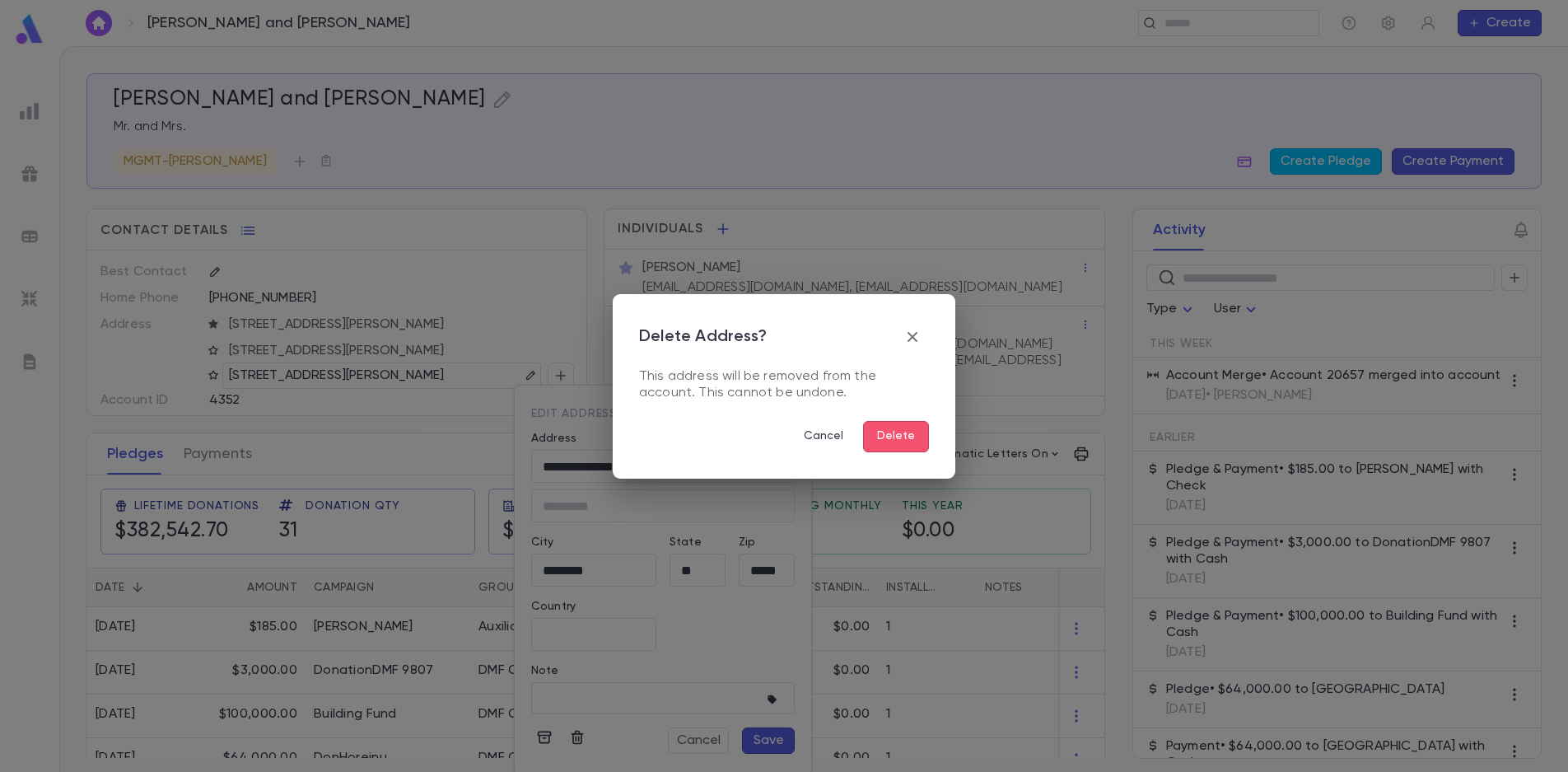
click at [904, 441] on button "Delete" at bounding box center [895, 437] width 66 height 31
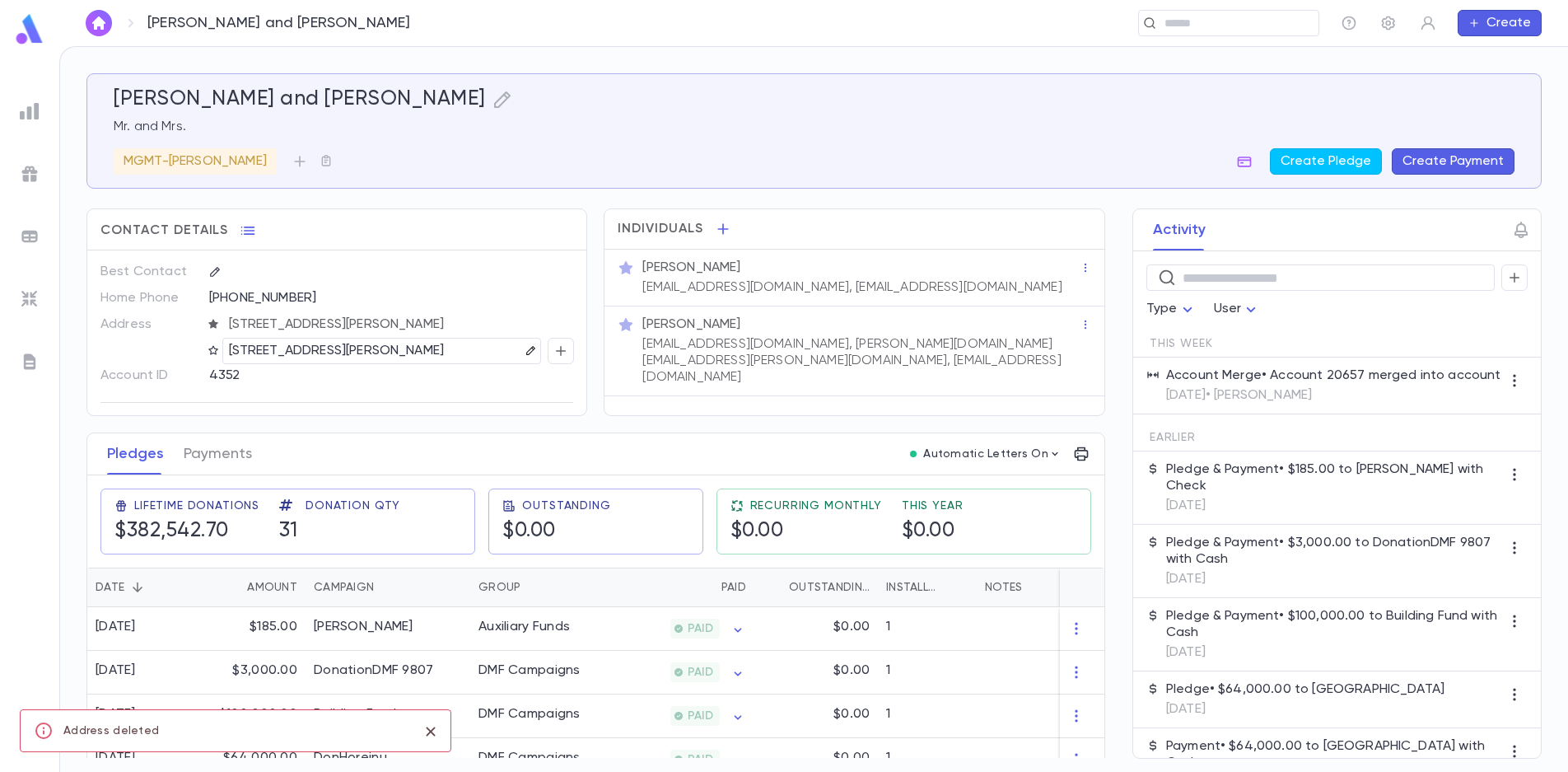
click at [525, 352] on icon "button" at bounding box center [531, 351] width 11 height 11
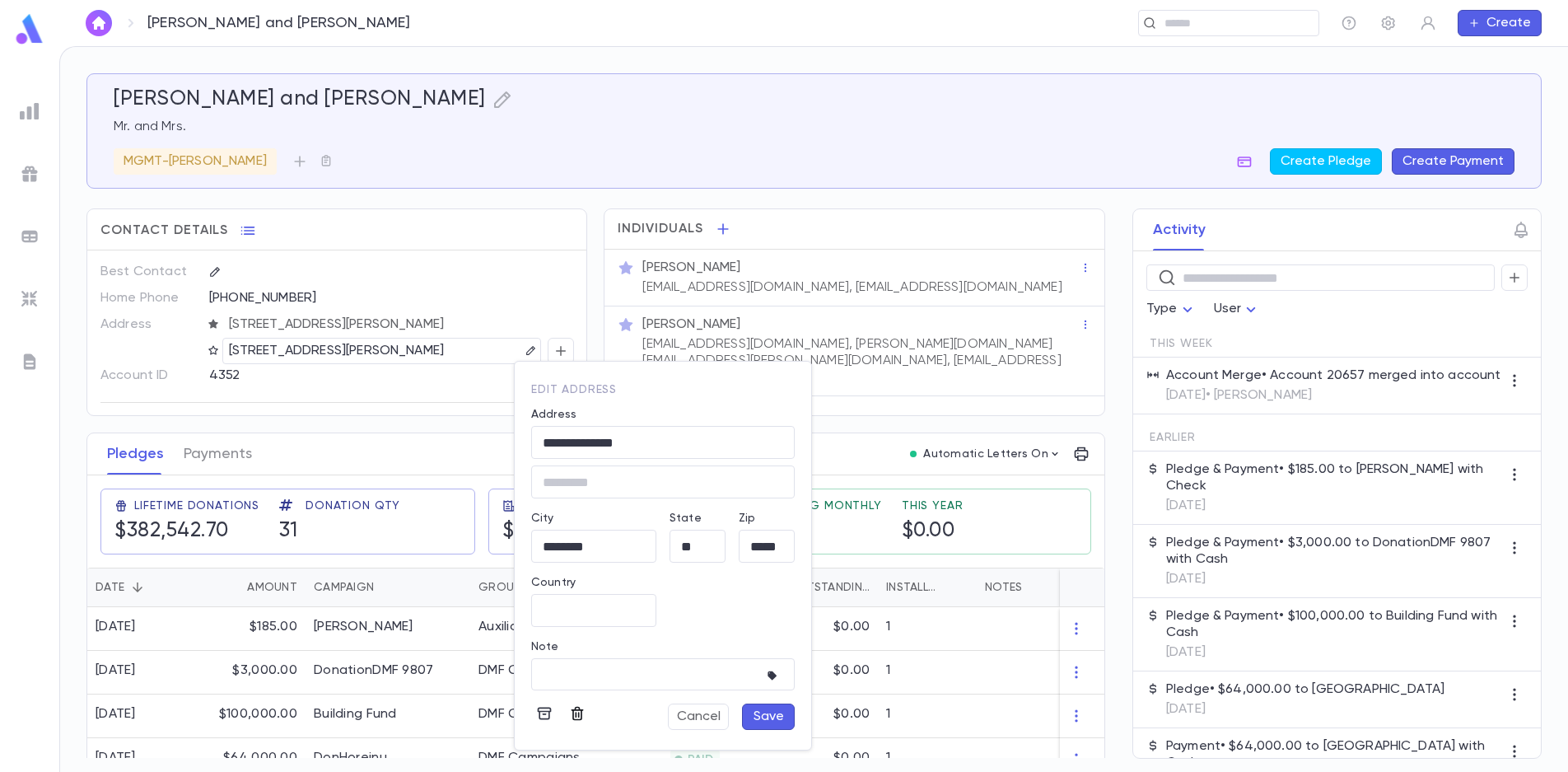
click at [575, 713] on icon "button" at bounding box center [578, 714] width 17 height 17
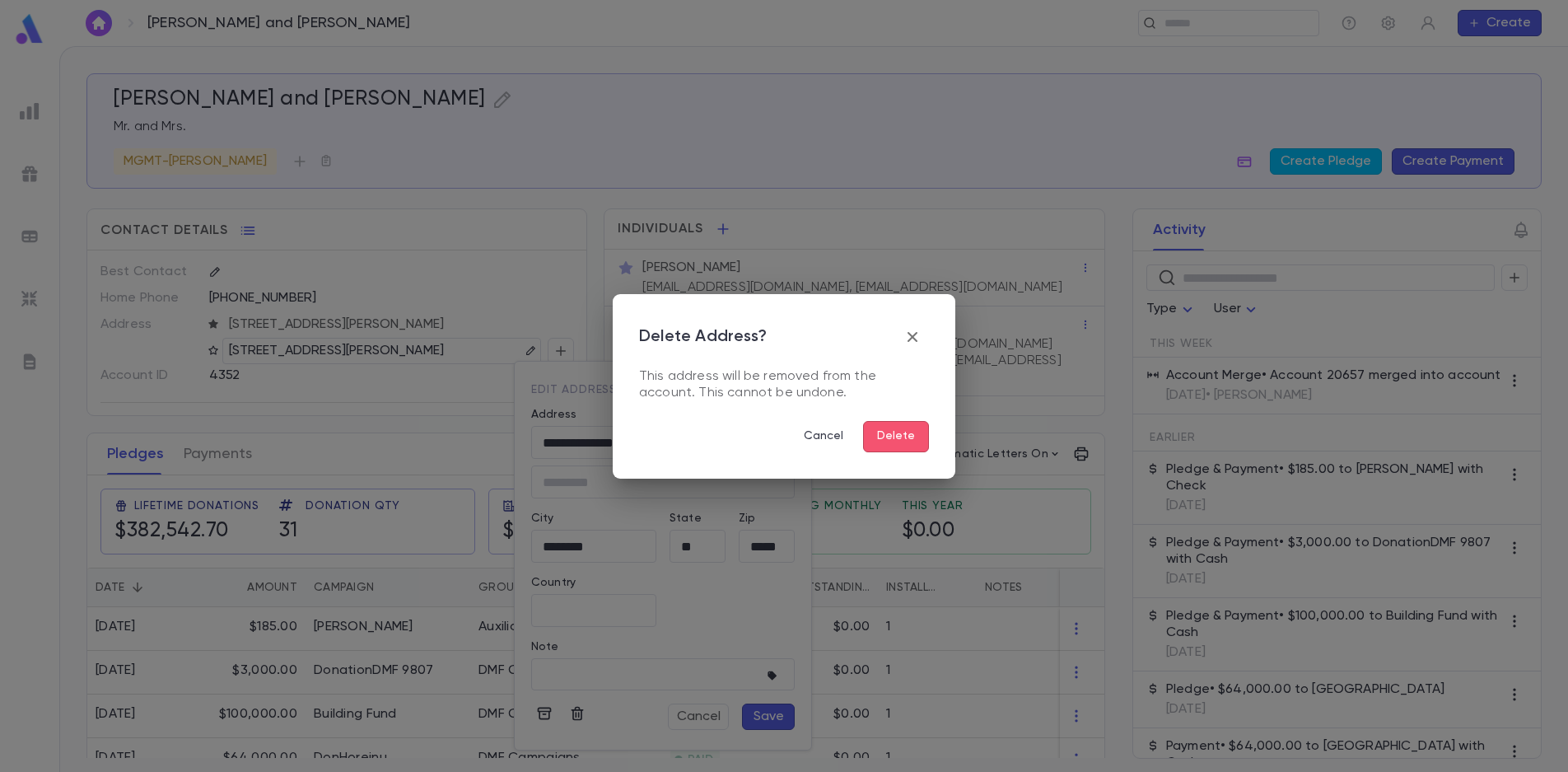
click at [890, 438] on button "Delete" at bounding box center [895, 437] width 66 height 31
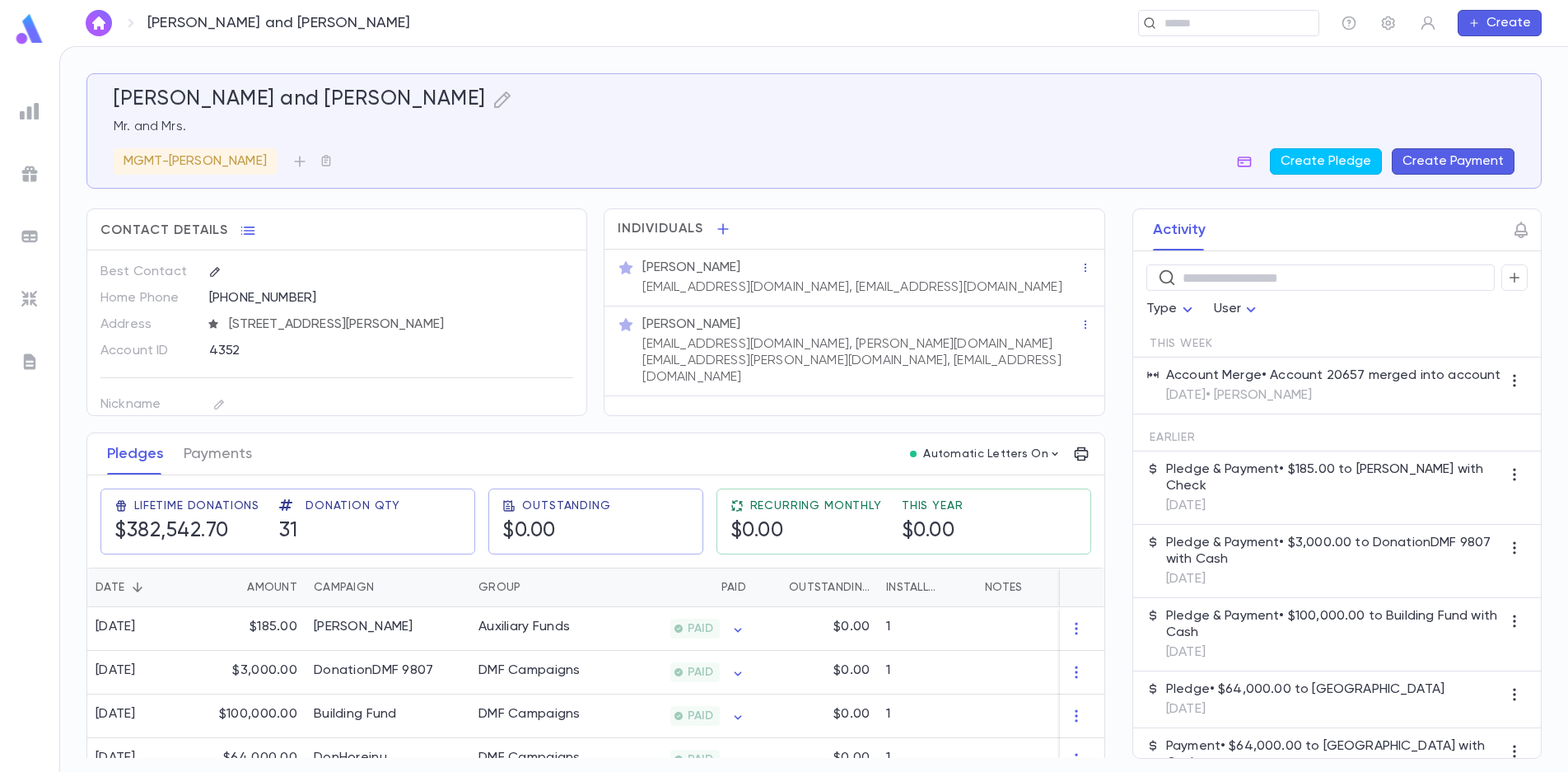
click at [750, 286] on p "[EMAIL_ADDRESS][DOMAIN_NAME], [EMAIL_ADDRESS][DOMAIN_NAME]" at bounding box center [852, 288] width 419 height 17
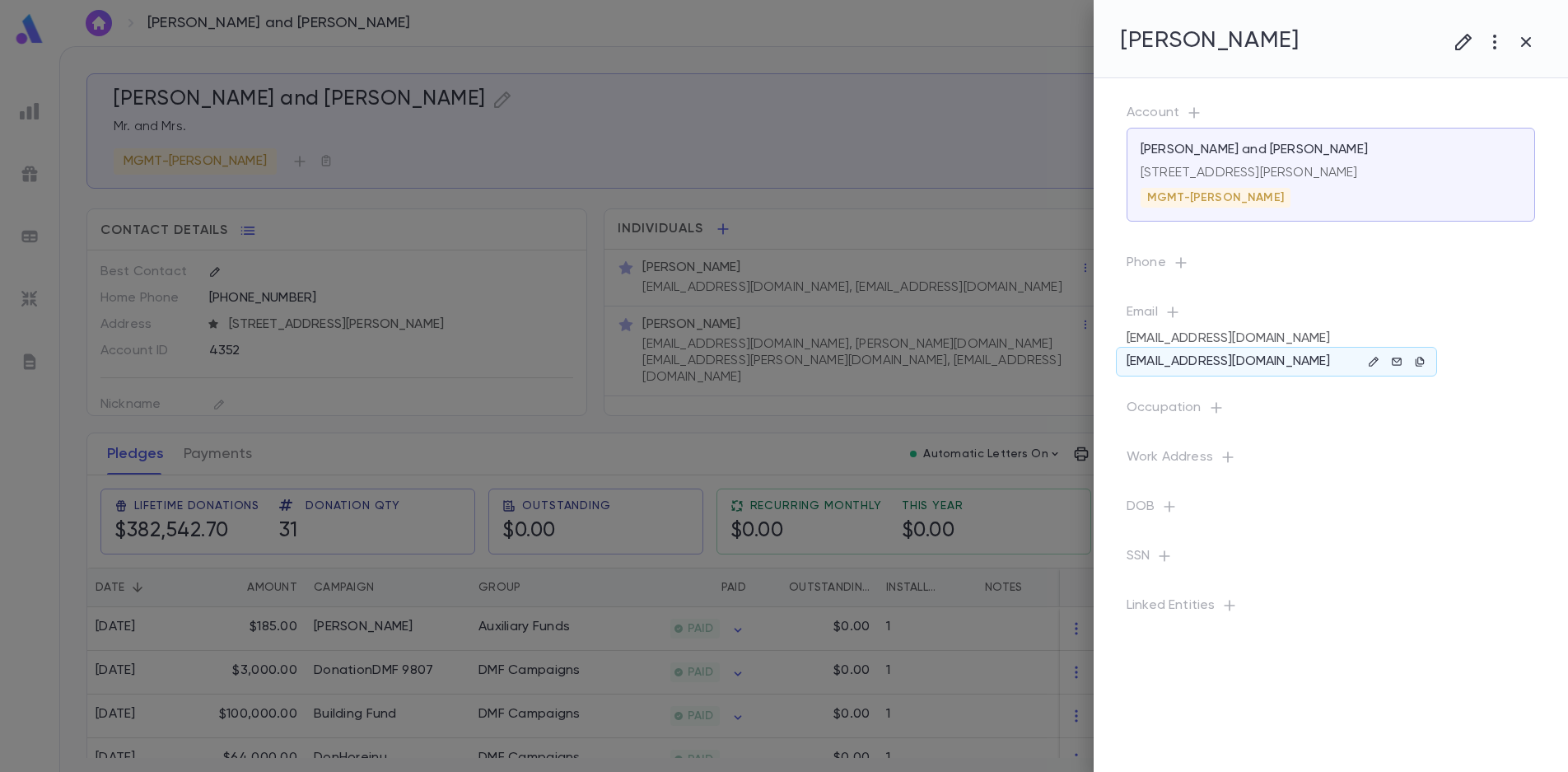
click at [1305, 361] on div "[EMAIL_ADDRESS][DOMAIN_NAME]" at bounding box center [1276, 362] width 321 height 30
click at [1371, 360] on icon "button" at bounding box center [1374, 362] width 11 height 11
click at [1320, 511] on icon "button" at bounding box center [1323, 511] width 12 height 14
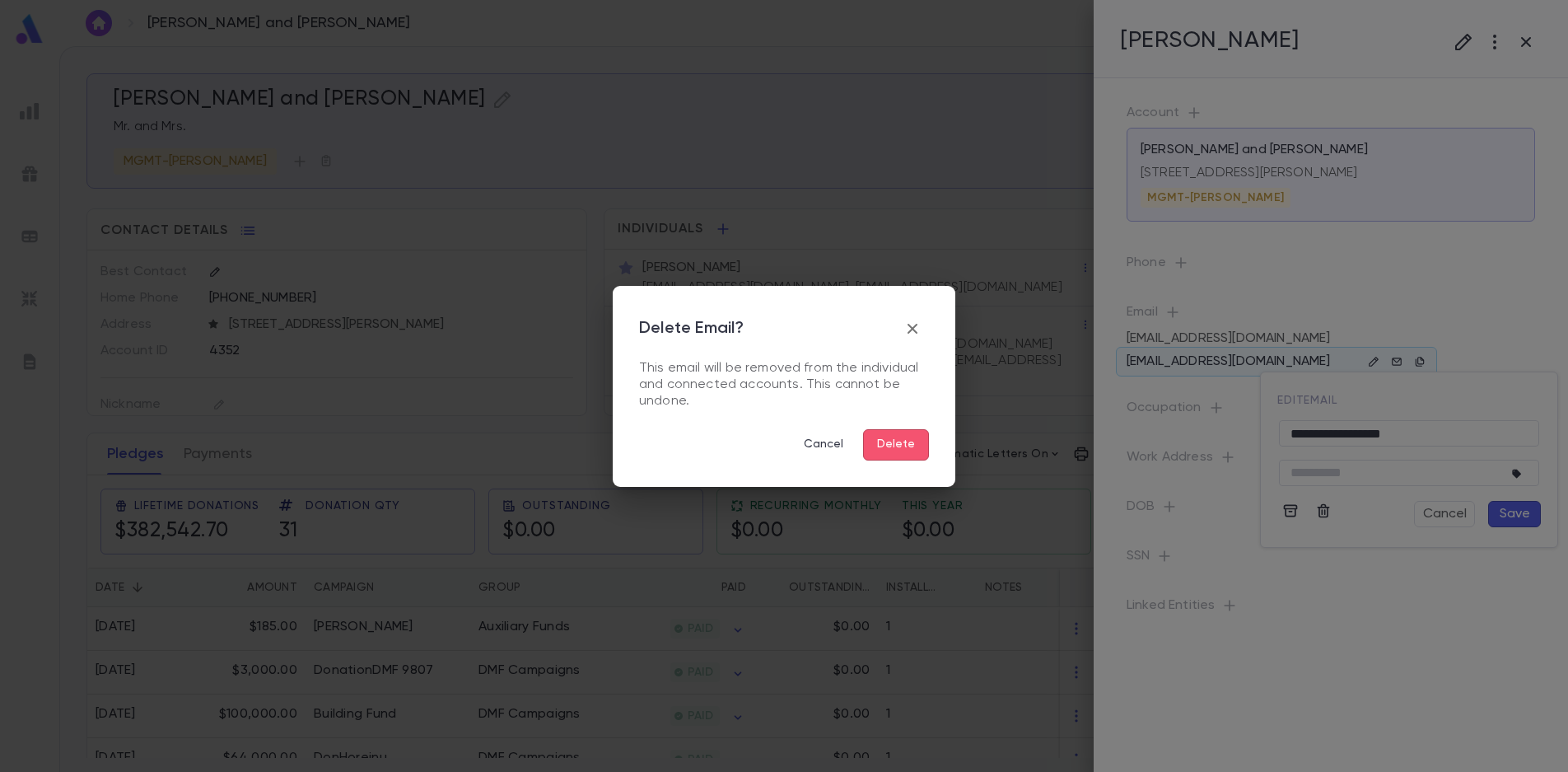
click at [890, 441] on button "Delete" at bounding box center [895, 445] width 66 height 31
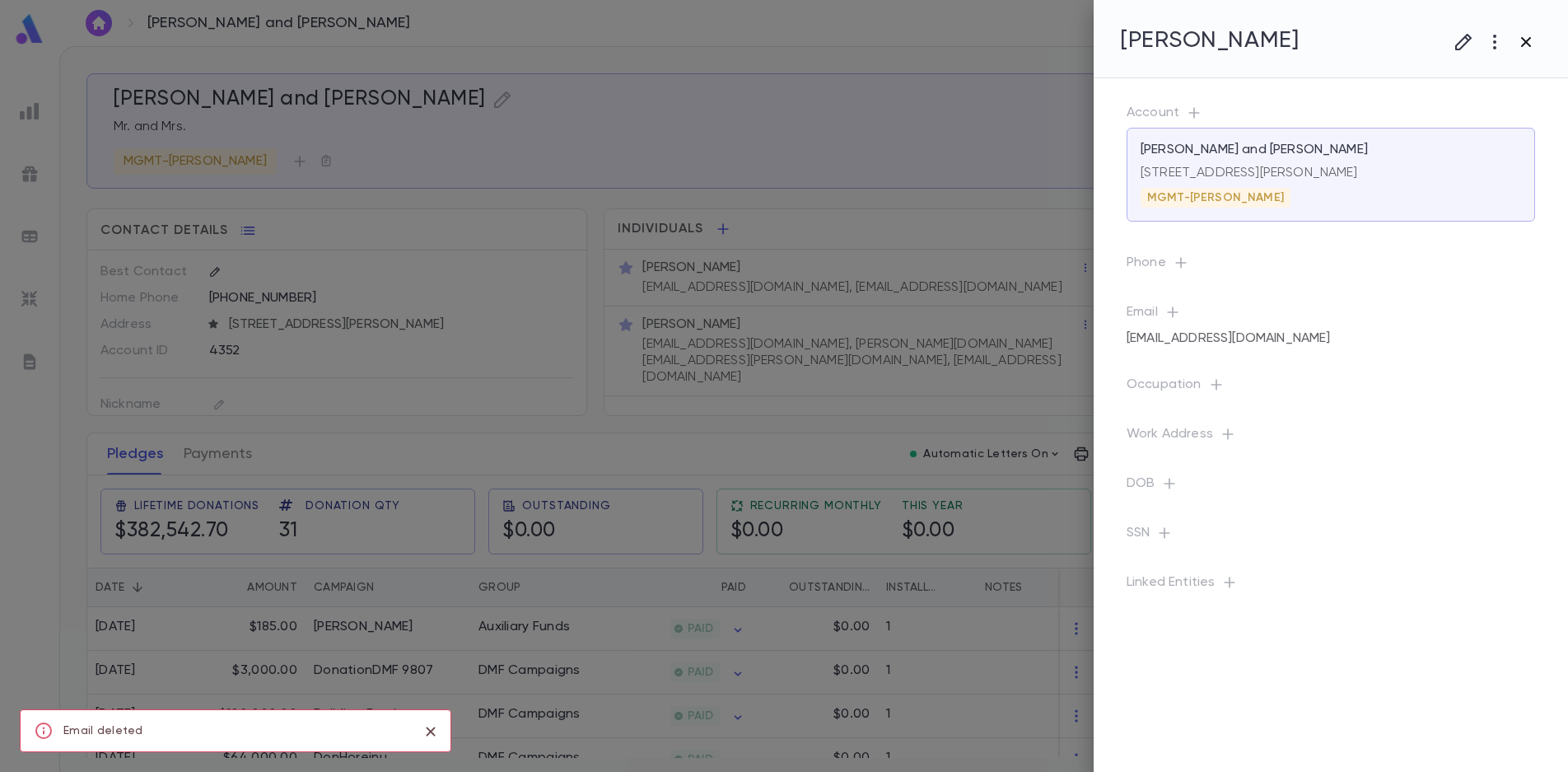
click at [1523, 38] on icon "button" at bounding box center [1526, 42] width 10 height 10
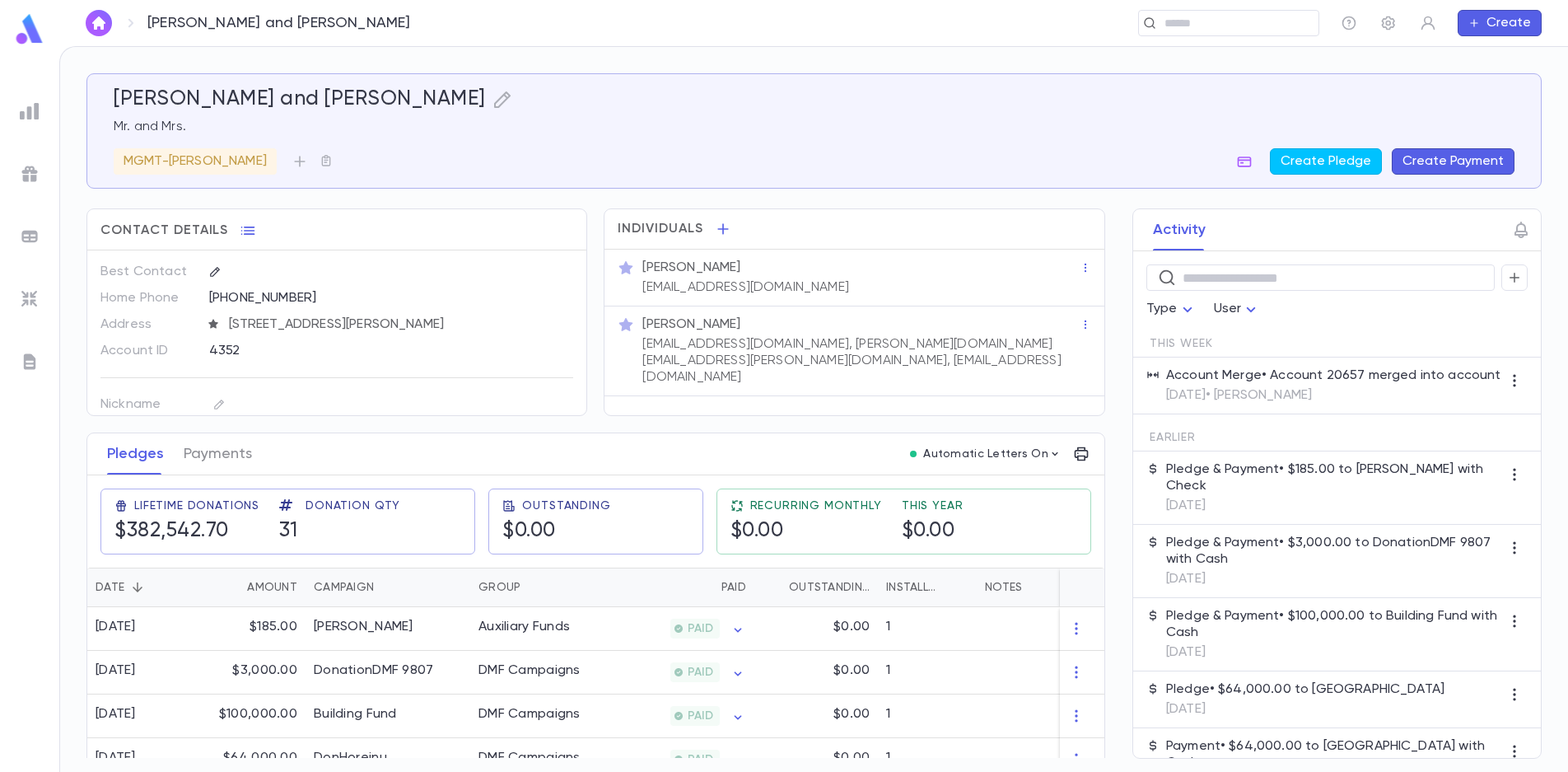
click at [760, 333] on div "[EMAIL_ADDRESS][DOMAIN_NAME], [PERSON_NAME][DOMAIN_NAME][EMAIL_ADDRESS][PERSON_…" at bounding box center [860, 359] width 441 height 53
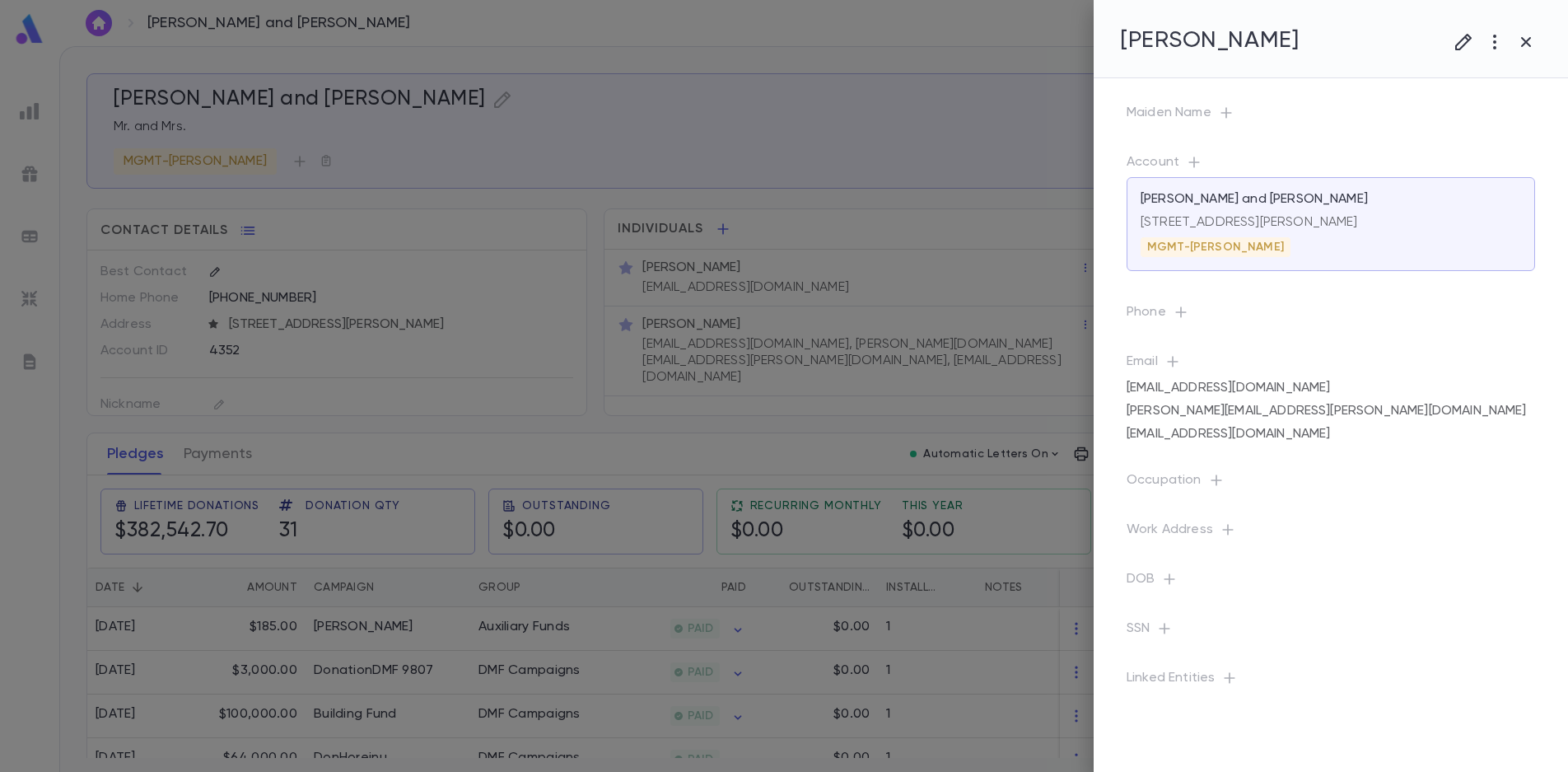
click at [1266, 437] on div "[EMAIL_ADDRESS][DOMAIN_NAME]" at bounding box center [1331, 434] width 409 height 23
click at [1229, 432] on p "[EMAIL_ADDRESS][DOMAIN_NAME]" at bounding box center [1228, 434] width 203 height 17
click at [1372, 431] on icon "button" at bounding box center [1374, 434] width 11 height 11
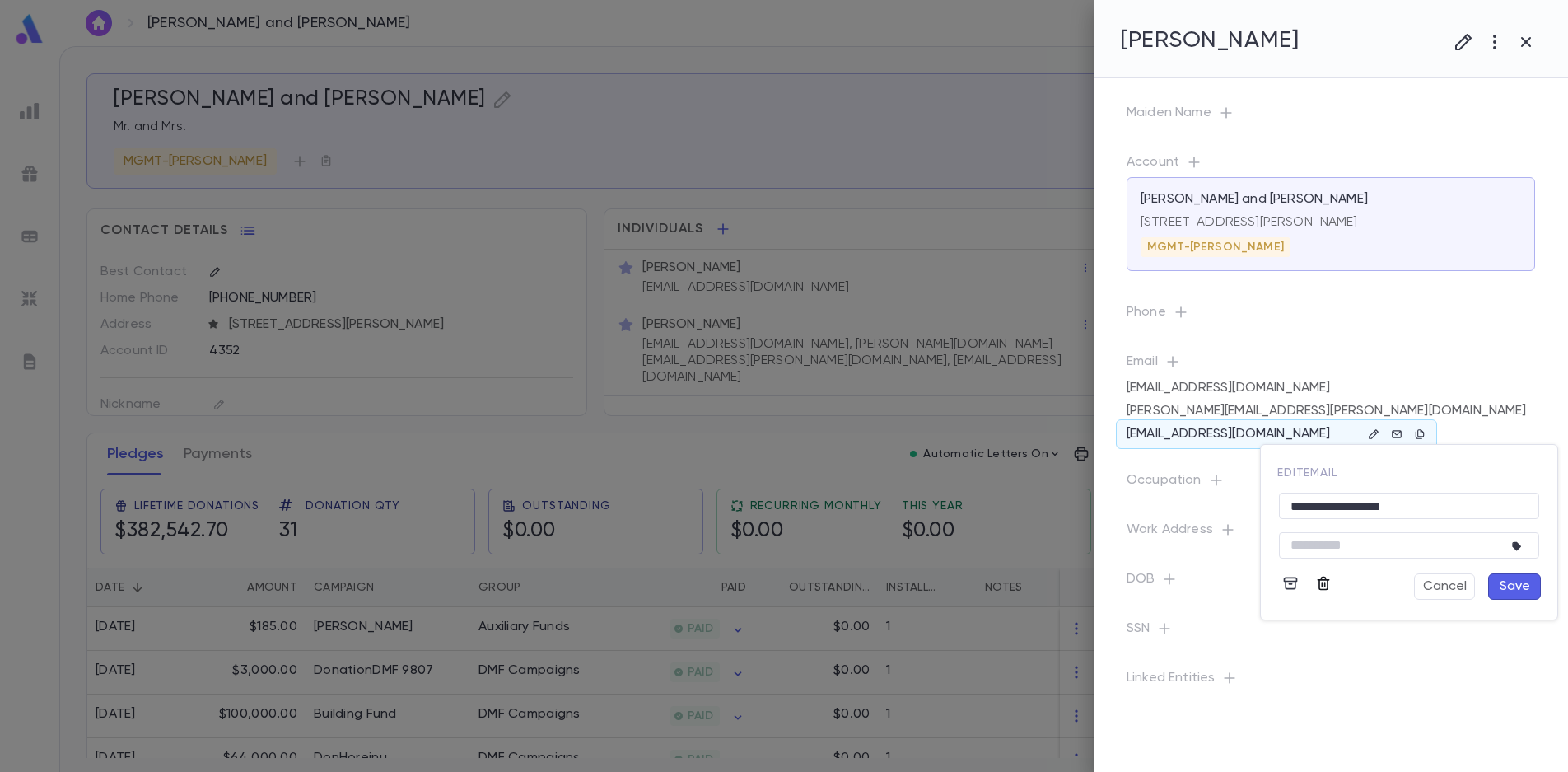
click at [1323, 586] on icon "button" at bounding box center [1323, 584] width 12 height 14
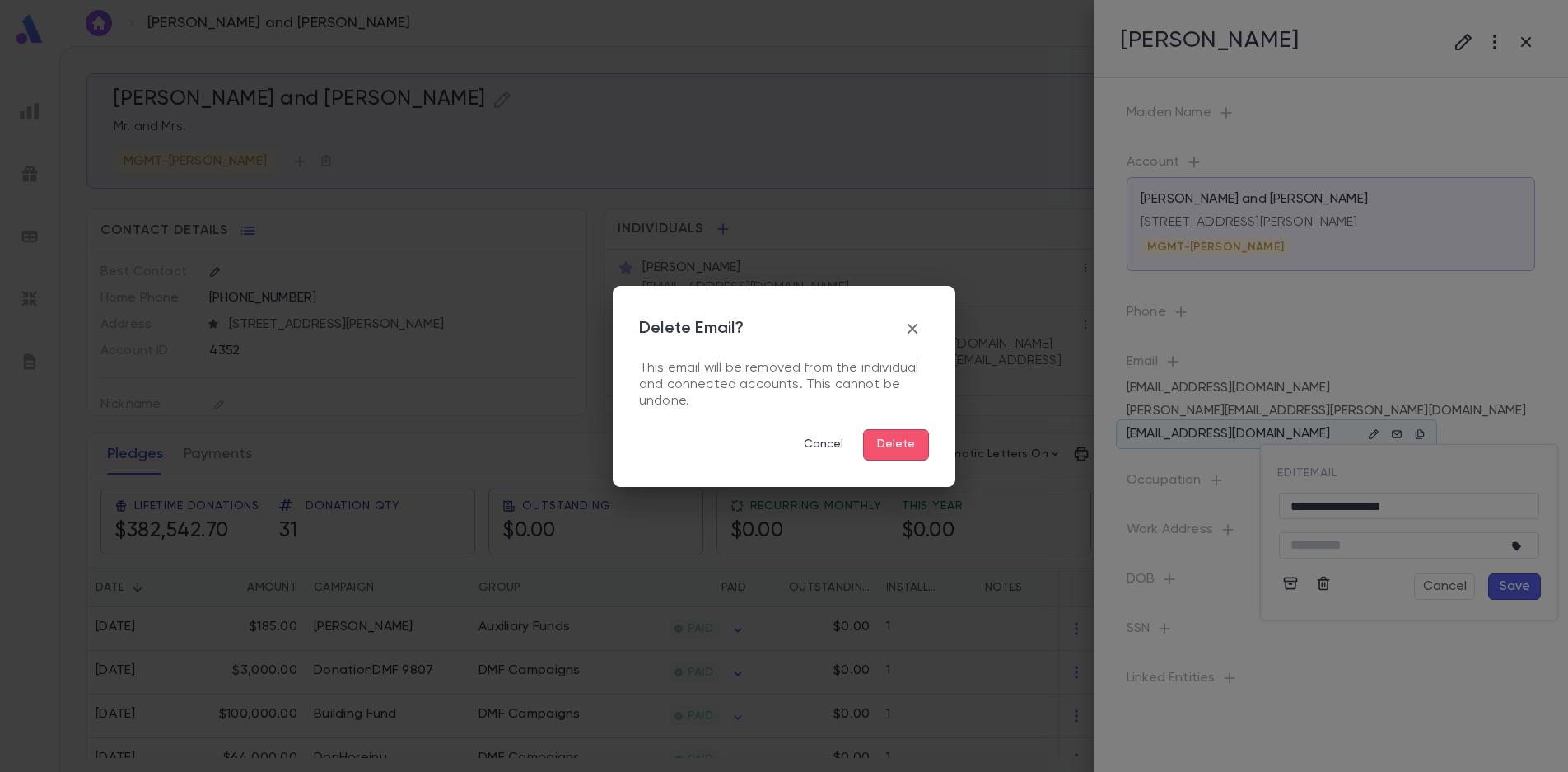
click at [901, 440] on button "Delete" at bounding box center [895, 445] width 66 height 31
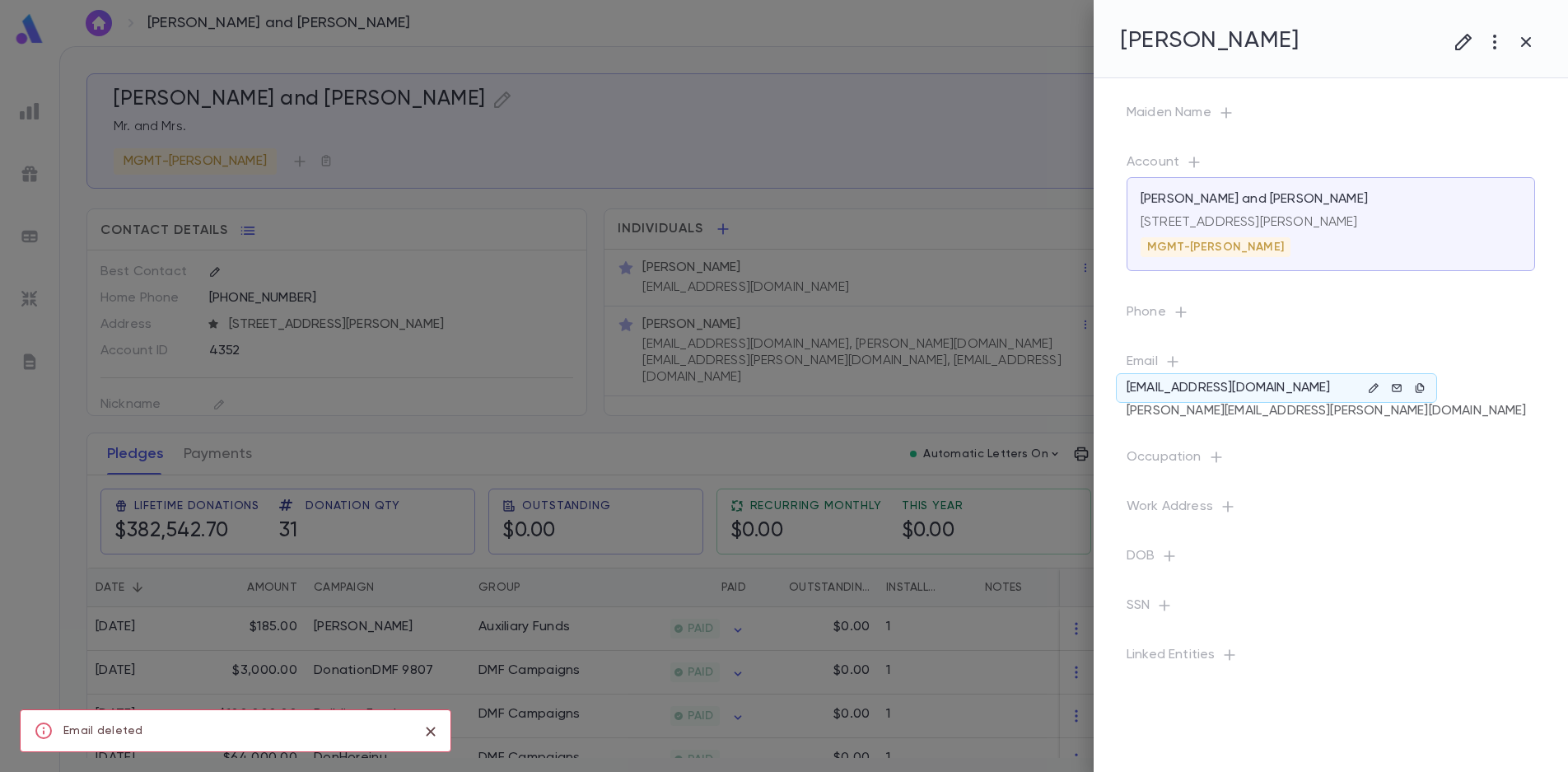
click at [1245, 388] on p "[EMAIL_ADDRESS][DOMAIN_NAME]" at bounding box center [1228, 388] width 203 height 17
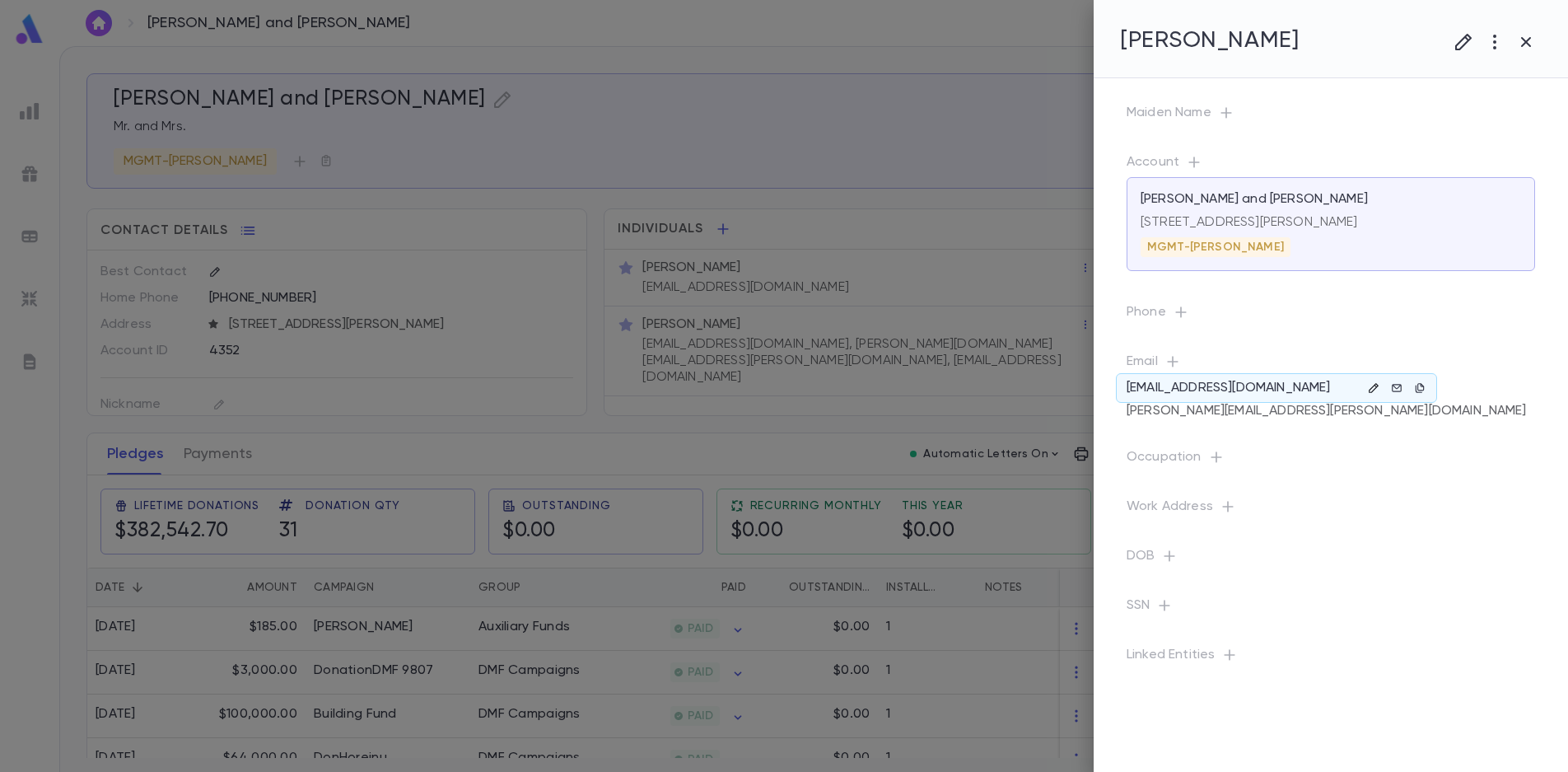
click at [1371, 386] on icon "button" at bounding box center [1374, 388] width 11 height 11
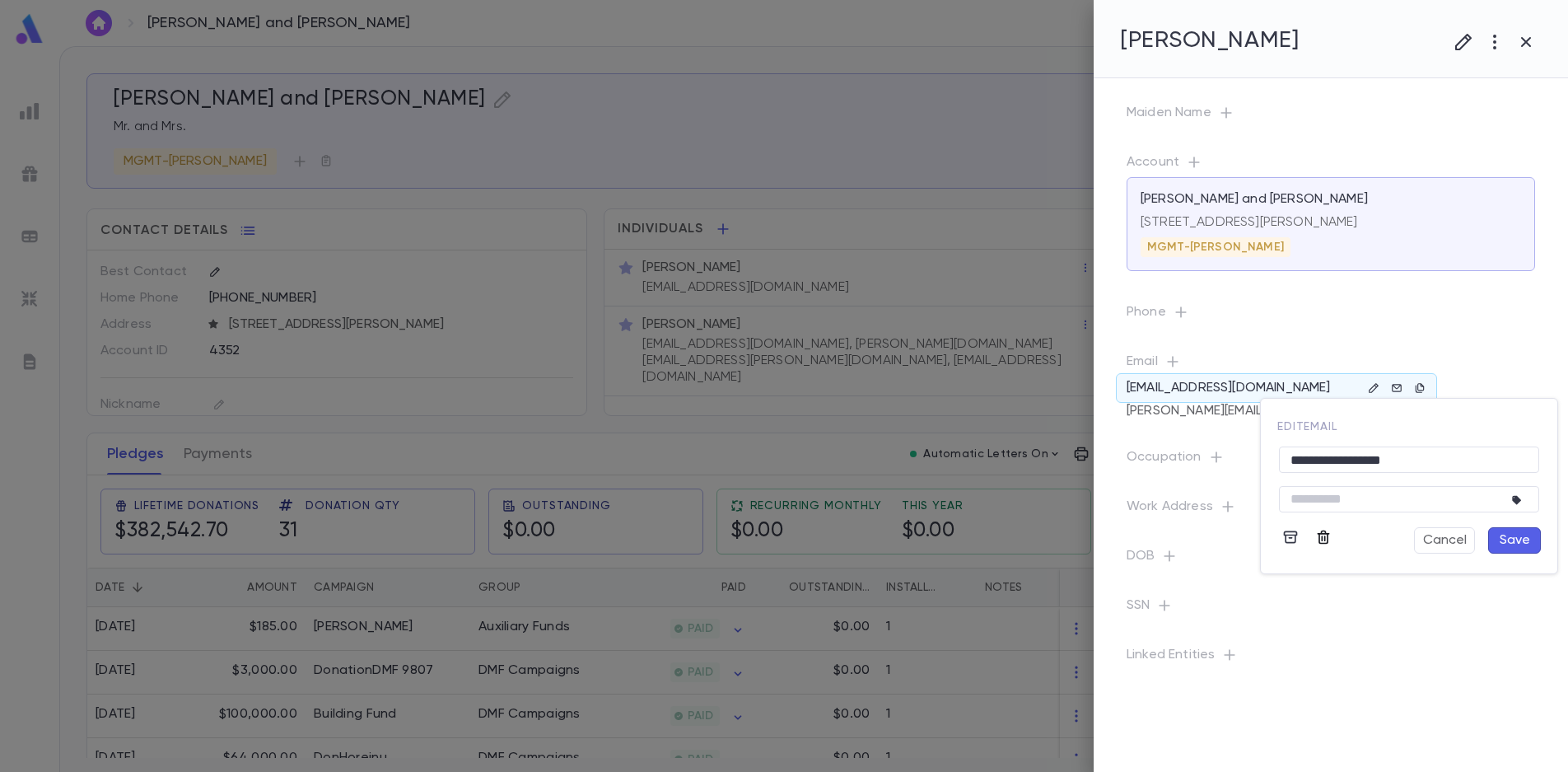
click at [1322, 537] on icon "button" at bounding box center [1323, 537] width 17 height 17
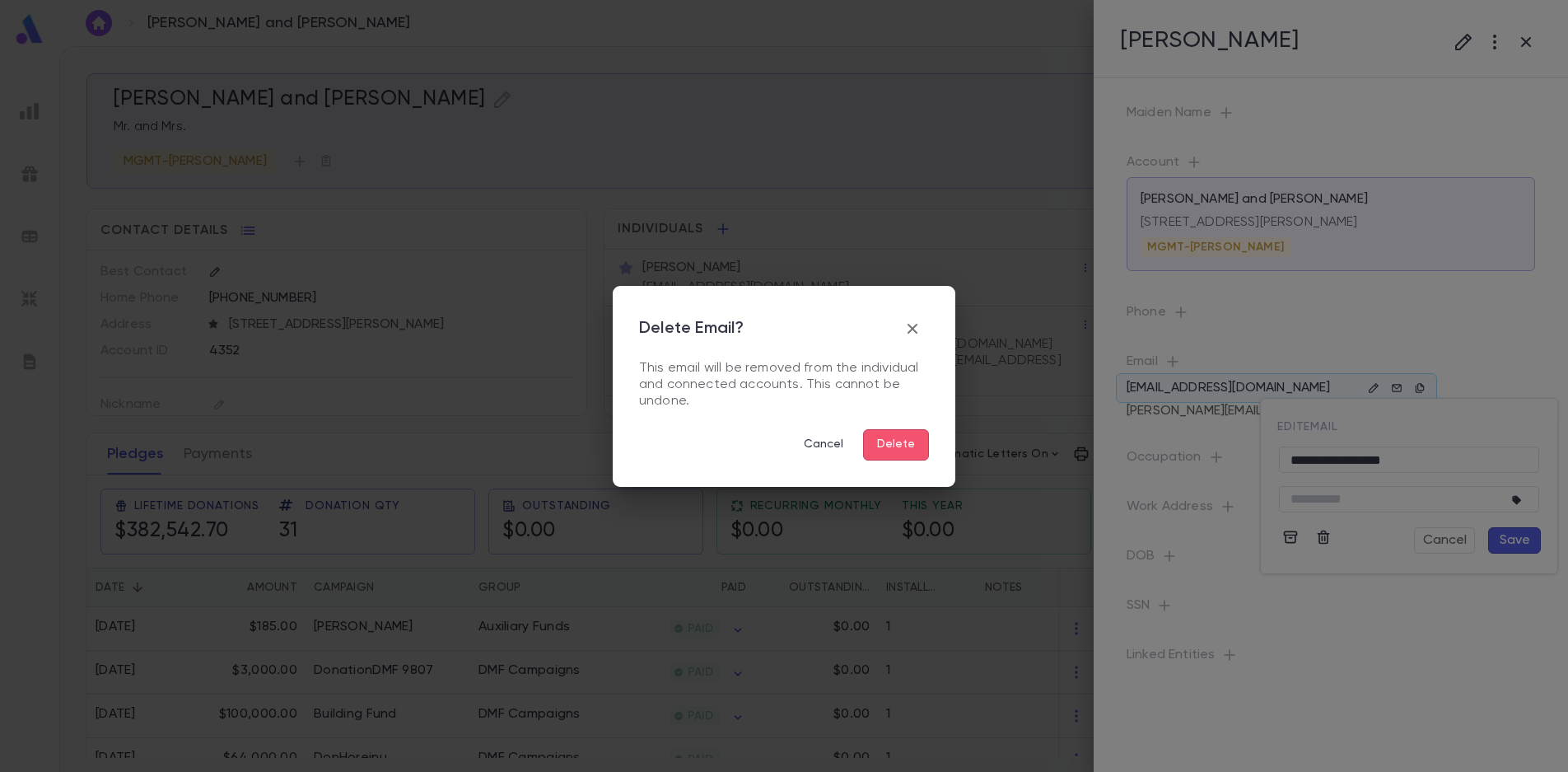
click at [891, 444] on button "Delete" at bounding box center [895, 445] width 66 height 31
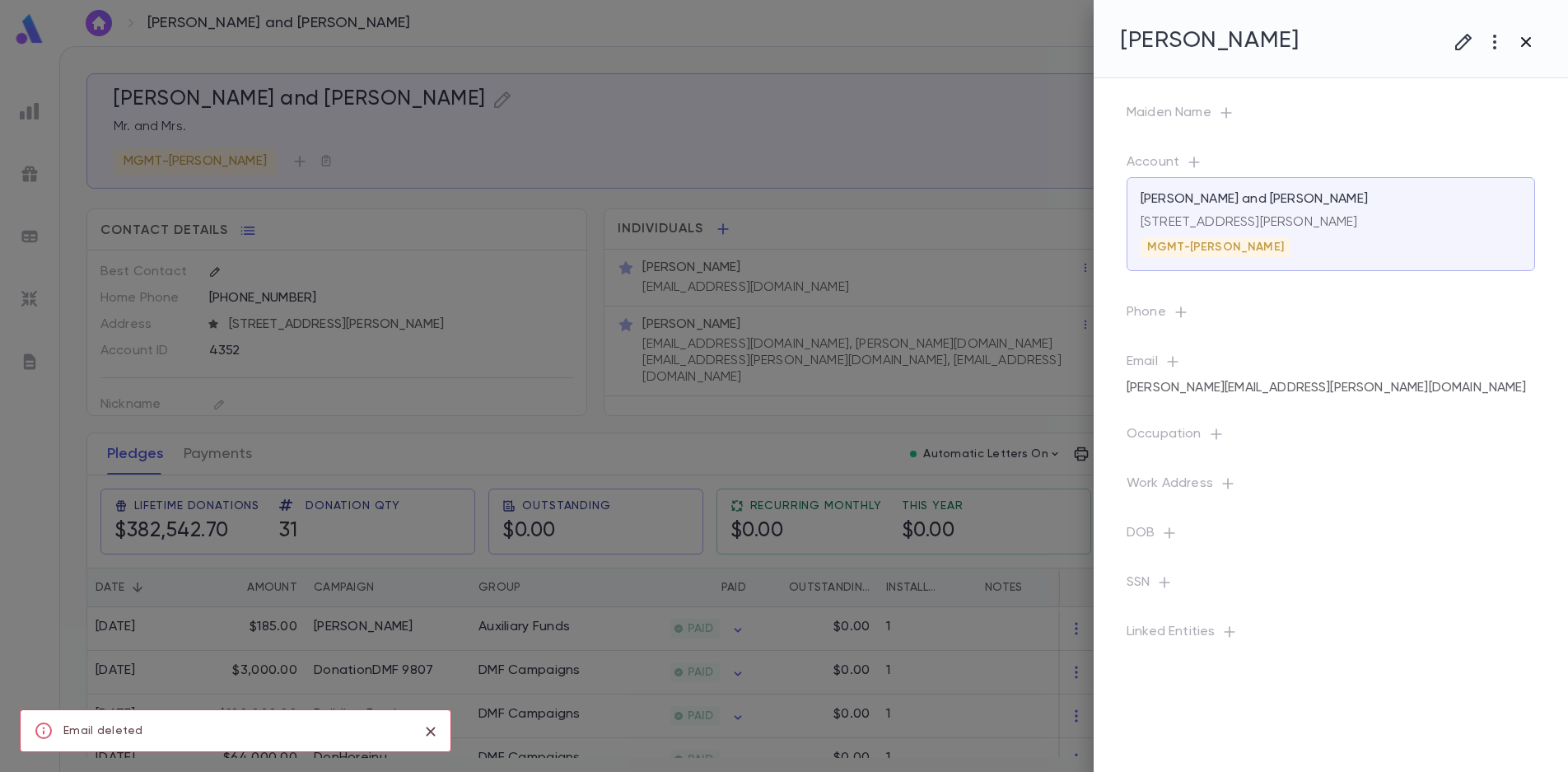
click at [1535, 42] on icon "button" at bounding box center [1526, 42] width 19 height 19
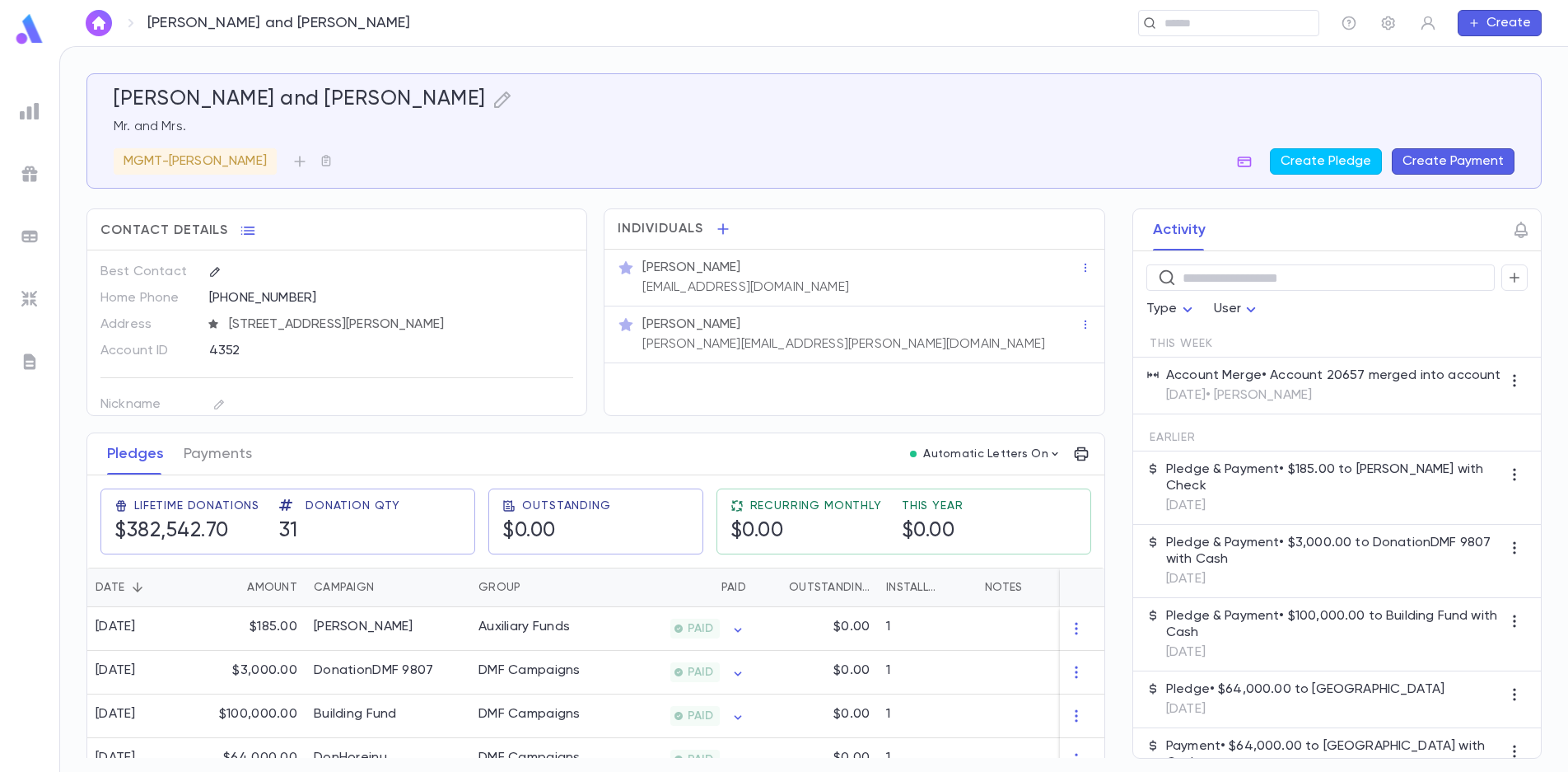
click at [901, 276] on div "[PERSON_NAME] [EMAIL_ADDRESS][DOMAIN_NAME]" at bounding box center [860, 276] width 441 height 40
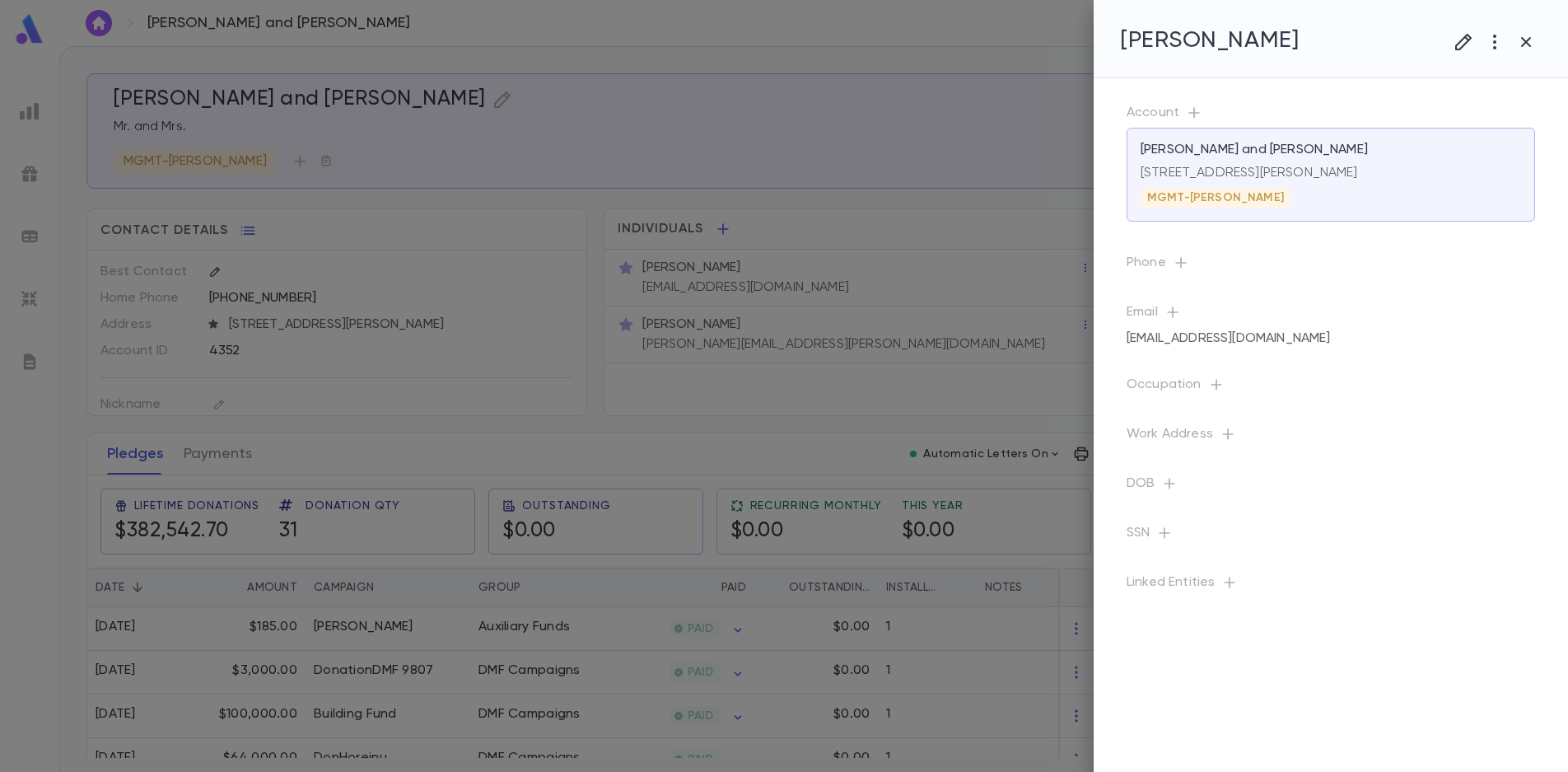
click at [1177, 249] on div "Phone" at bounding box center [1317, 253] width 435 height 50
click at [1179, 263] on icon "button" at bounding box center [1181, 262] width 11 height 11
click at [1328, 338] on input "tel" at bounding box center [1359, 337] width 146 height 26
click at [1336, 338] on input "tel" at bounding box center [1359, 337] width 146 height 26
type input "**********"
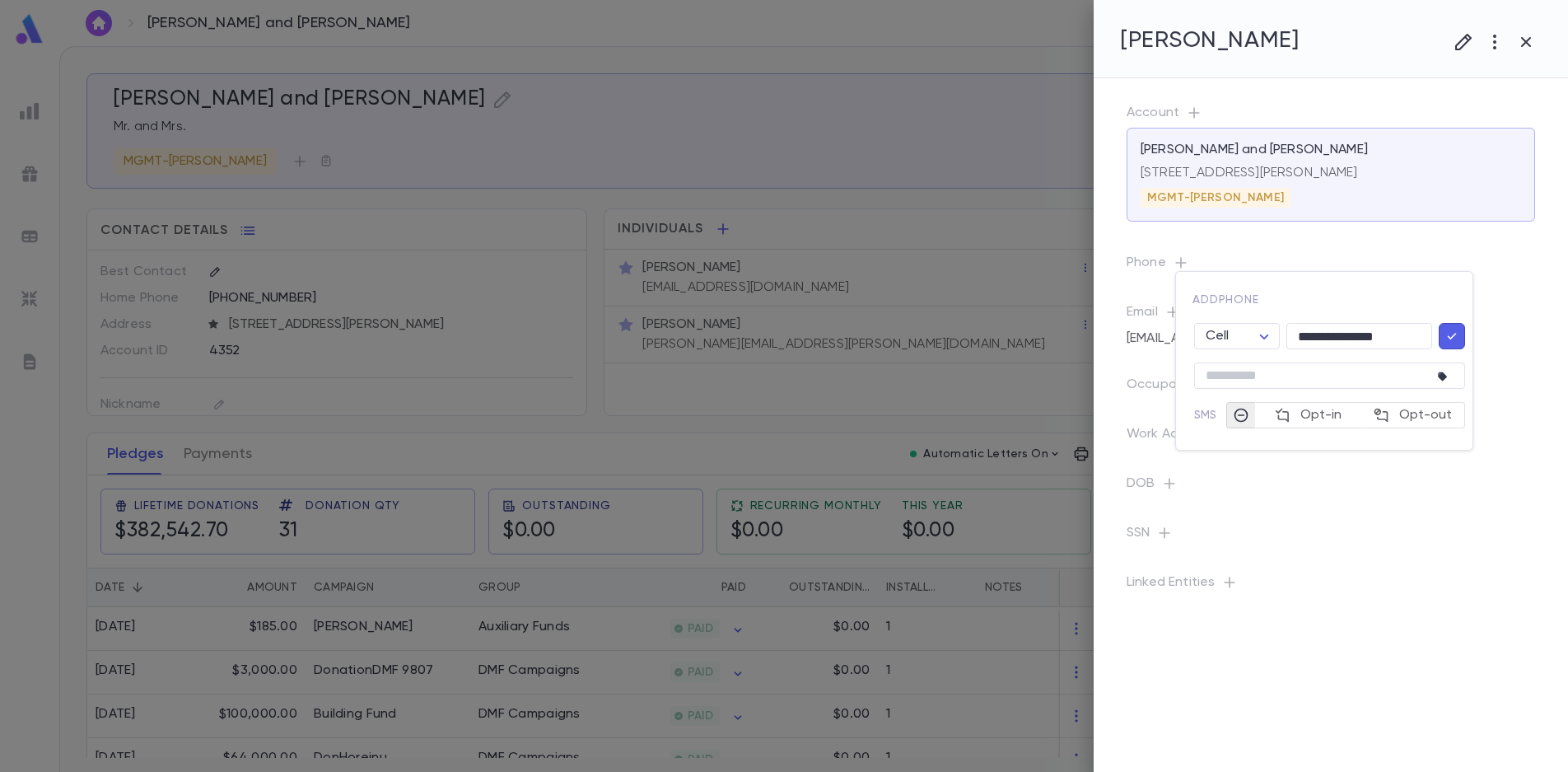
click at [1446, 342] on icon "button" at bounding box center [1453, 336] width 15 height 17
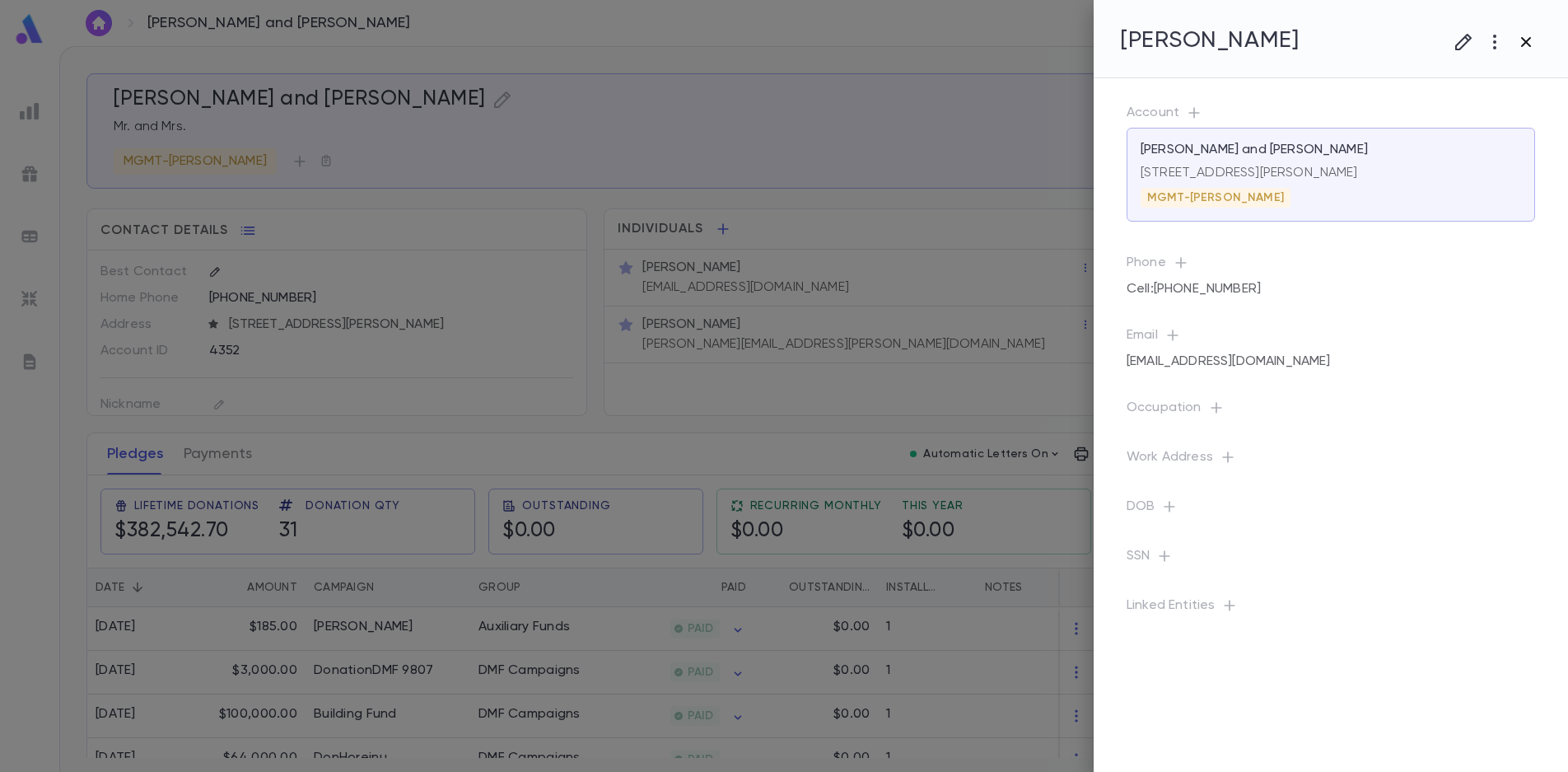
click at [1524, 41] on icon "button" at bounding box center [1526, 42] width 10 height 10
